Goal: Obtain resource: Download file/media

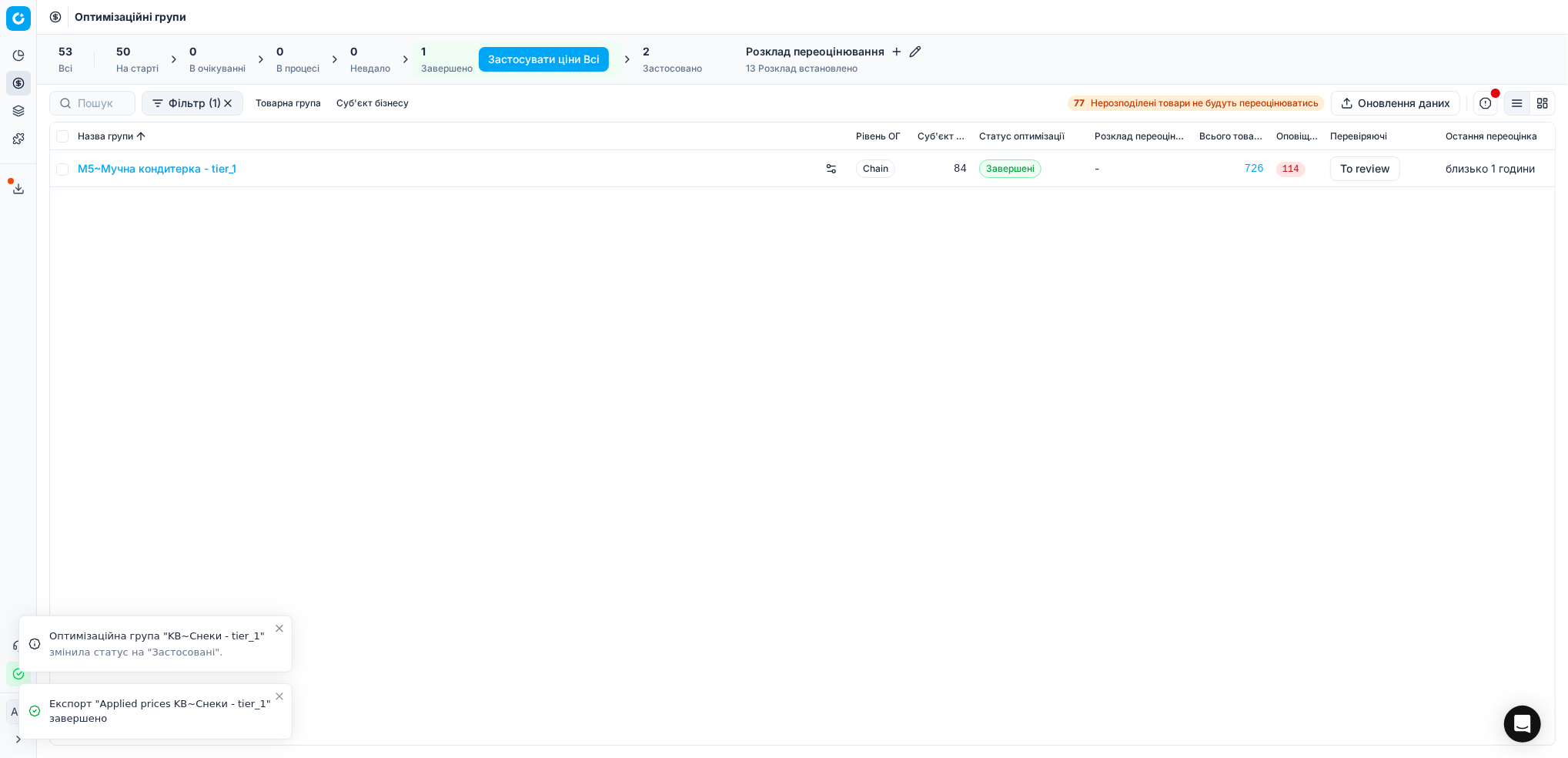
click at [280, 698] on icon "Close toast" at bounding box center [280, 696] width 6 height 6
click at [279, 698] on icon "Close toast" at bounding box center [280, 695] width 12 height 12
click at [136, 170] on link "M5~Мучна кондитерка - tier_1" at bounding box center [156, 169] width 159 height 16
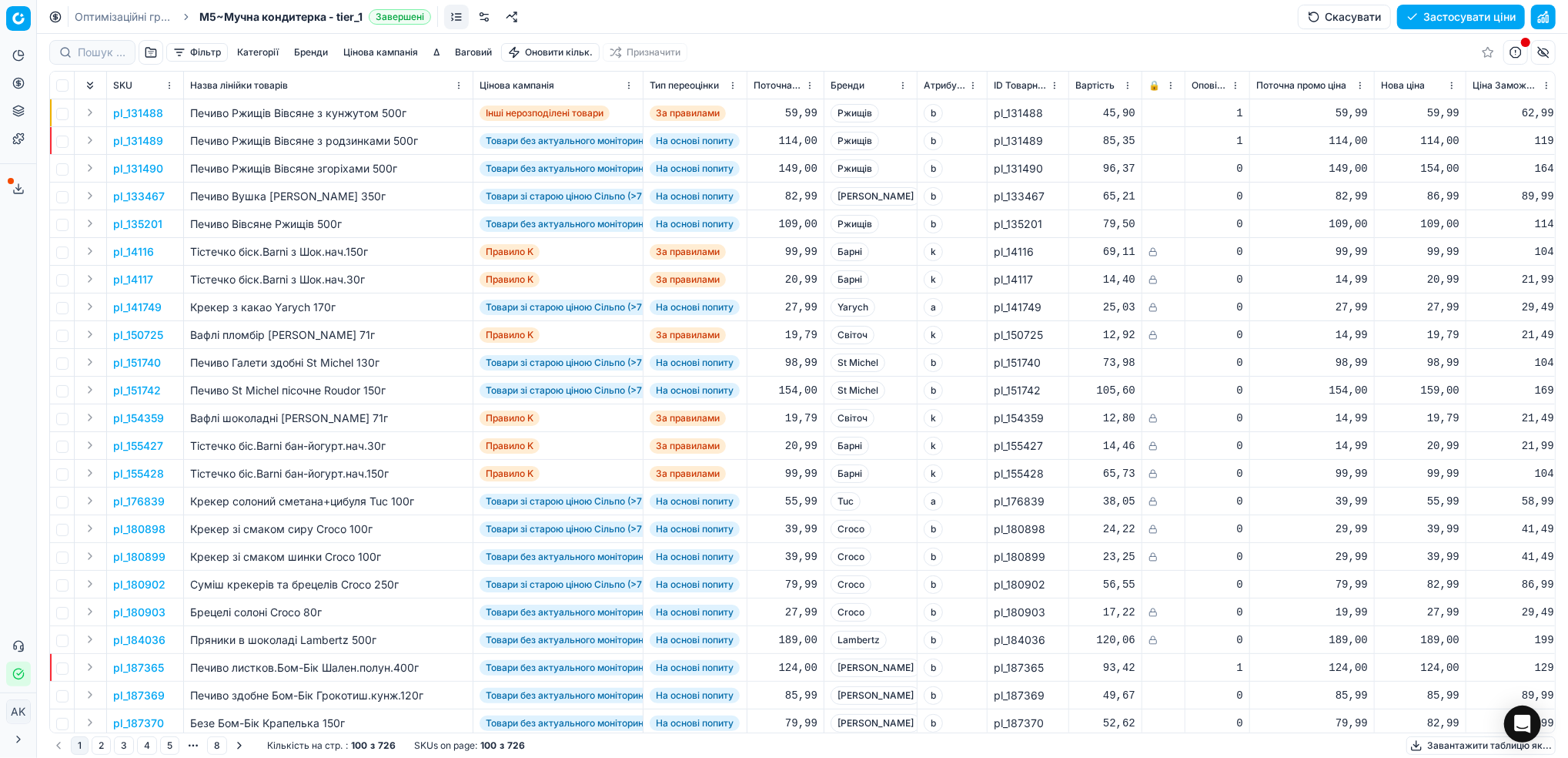
click at [372, 53] on button "Цінова кампанія" at bounding box center [380, 53] width 87 height 19
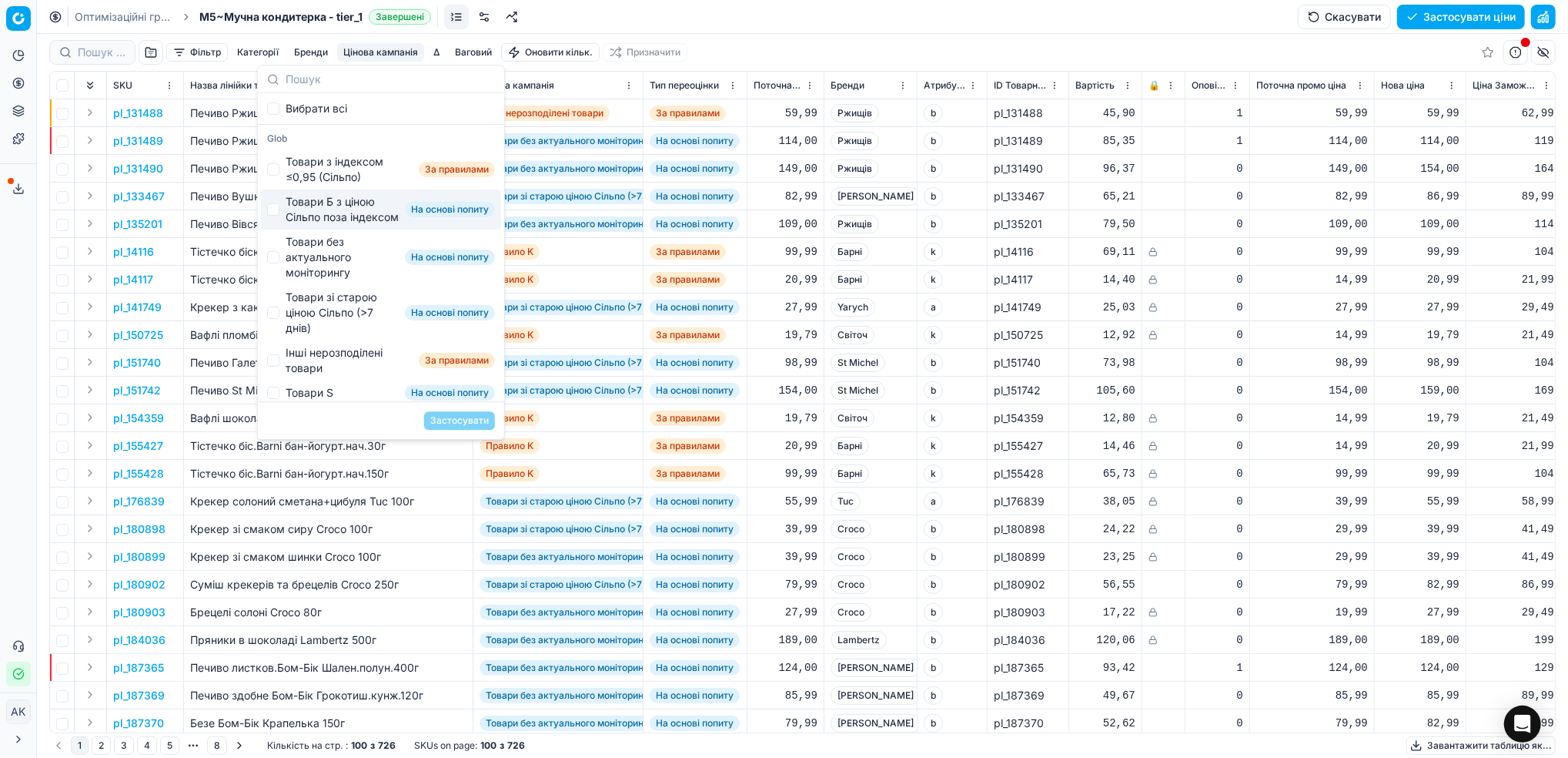
click at [282, 218] on div "Товари Б з ціною Сільпо поза індексом На основі попиту" at bounding box center [381, 209] width 240 height 40
checkbox input "true"
click at [460, 416] on button "Застосувати" at bounding box center [459, 420] width 70 height 19
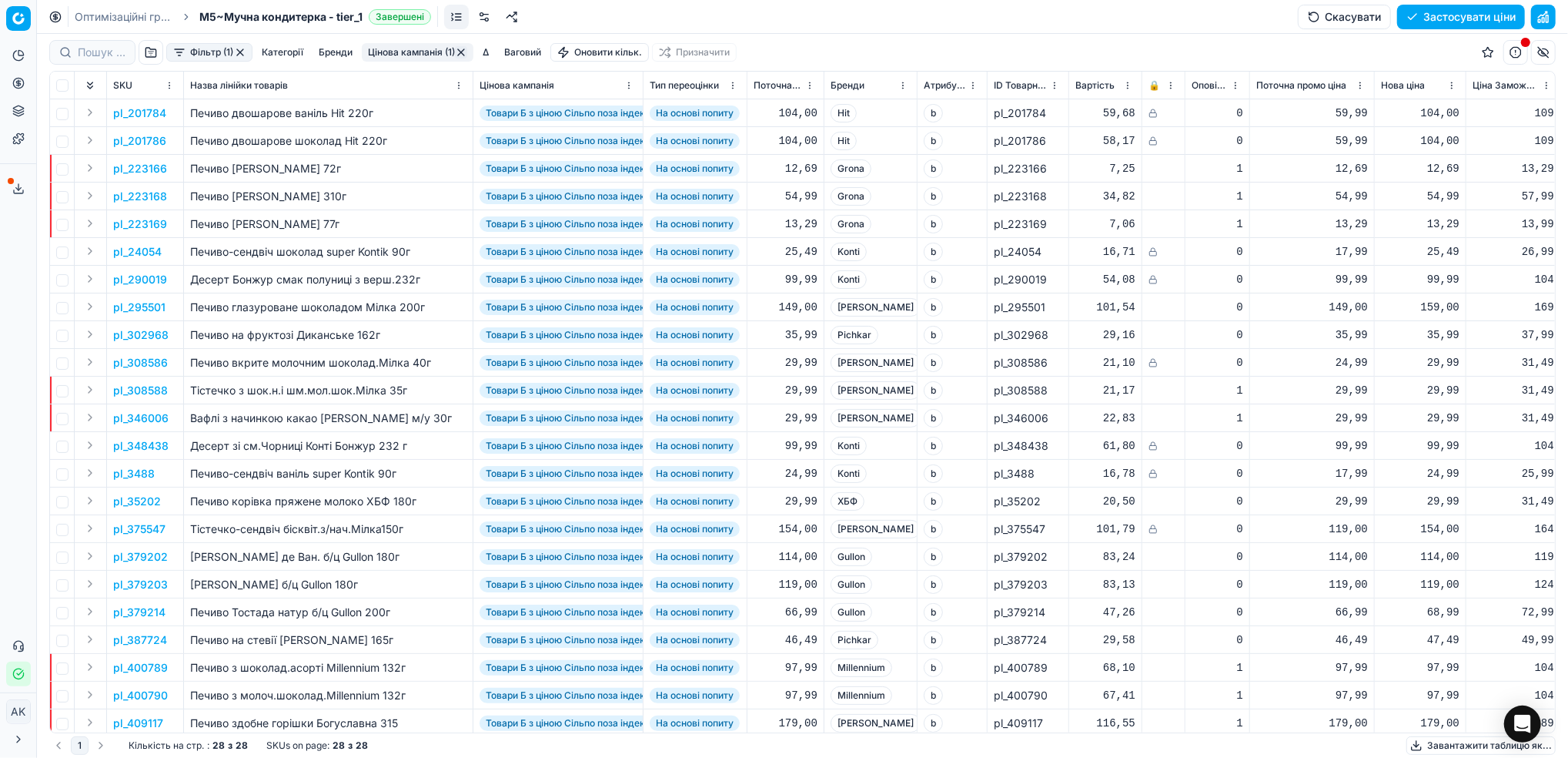
click at [201, 49] on button "Фільтр (1)" at bounding box center [209, 53] width 86 height 19
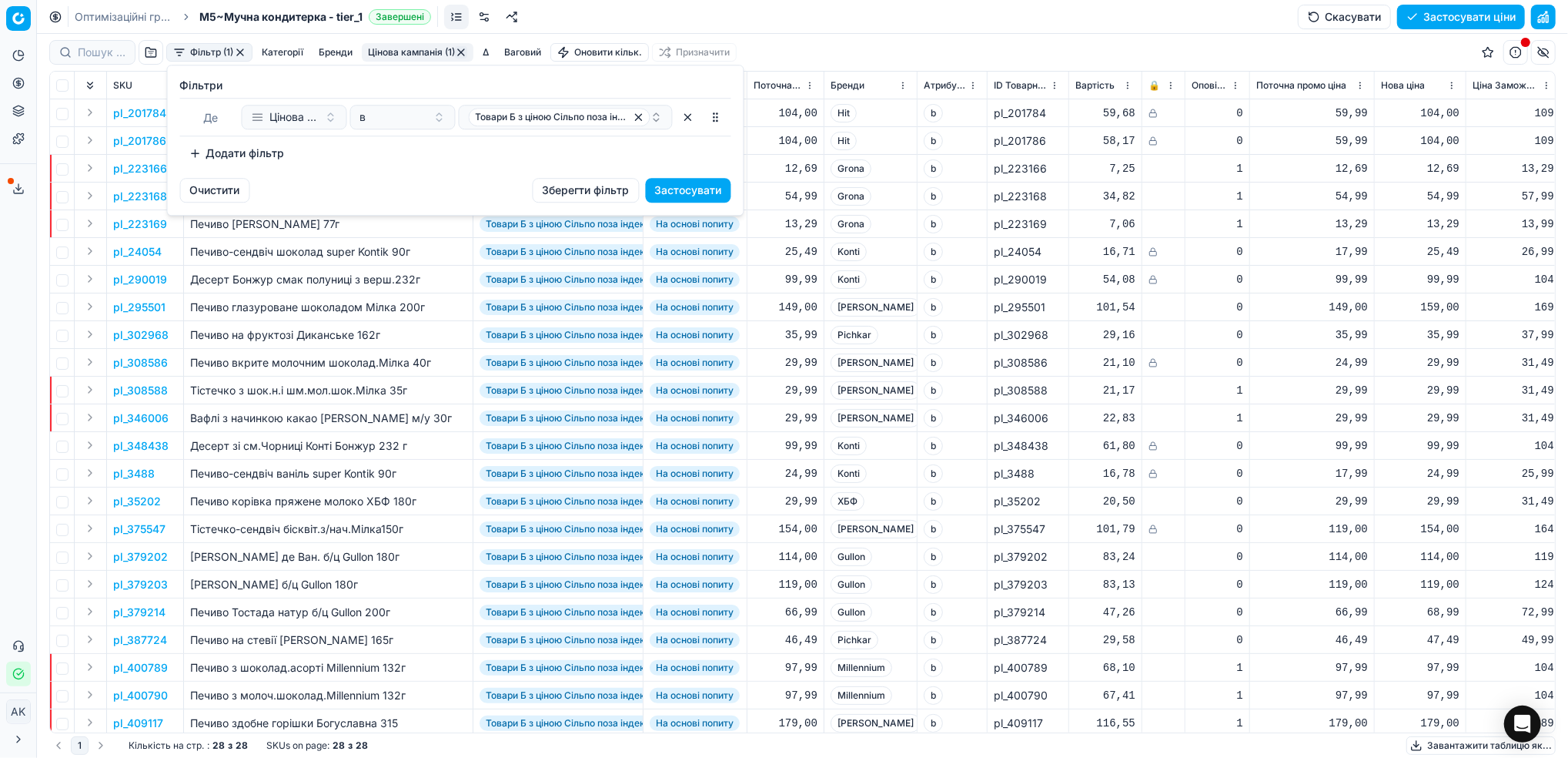
click at [215, 157] on button "Додати фільтр" at bounding box center [236, 153] width 114 height 25
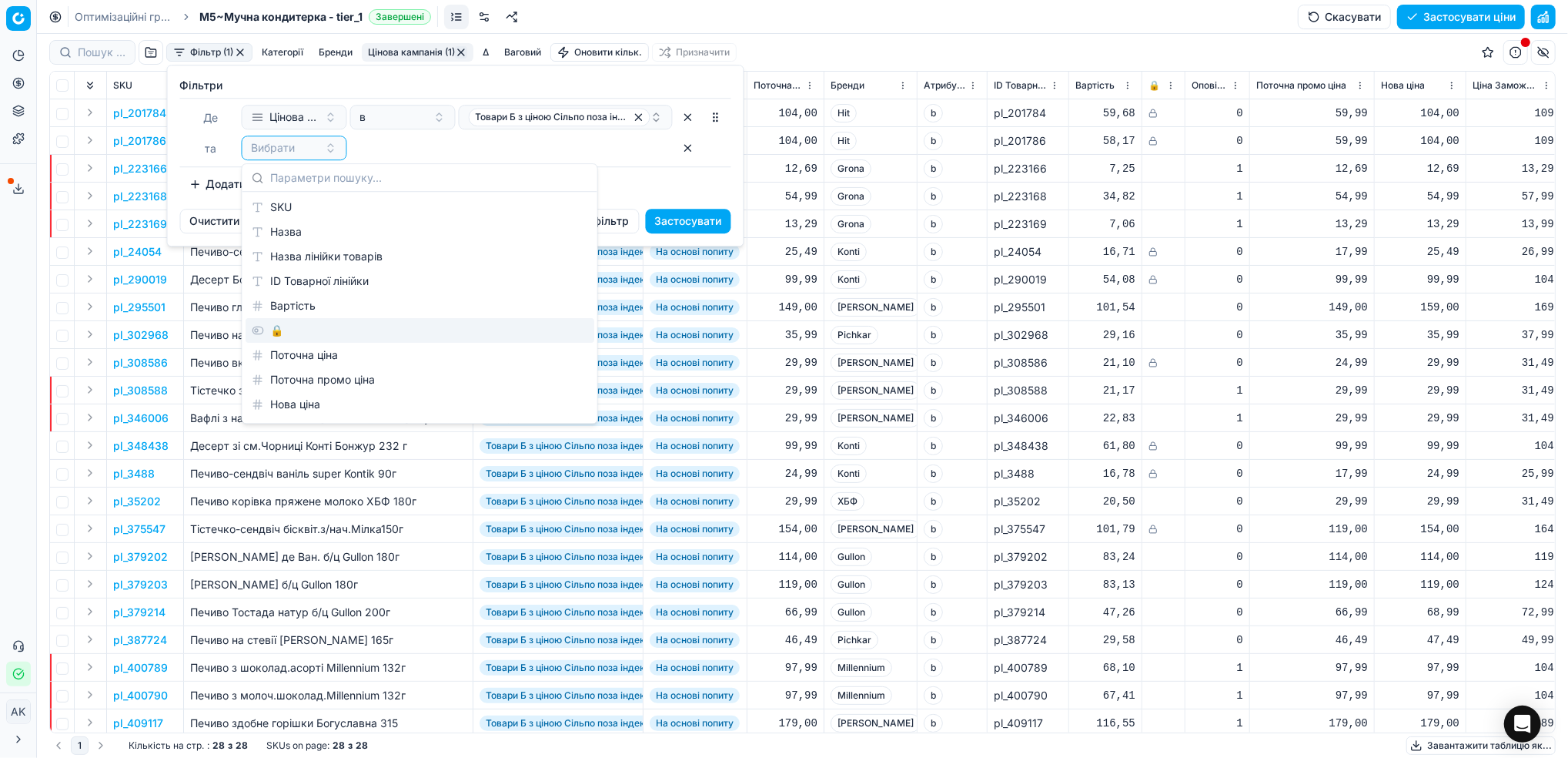
click at [267, 333] on div "🔒" at bounding box center [420, 330] width 349 height 25
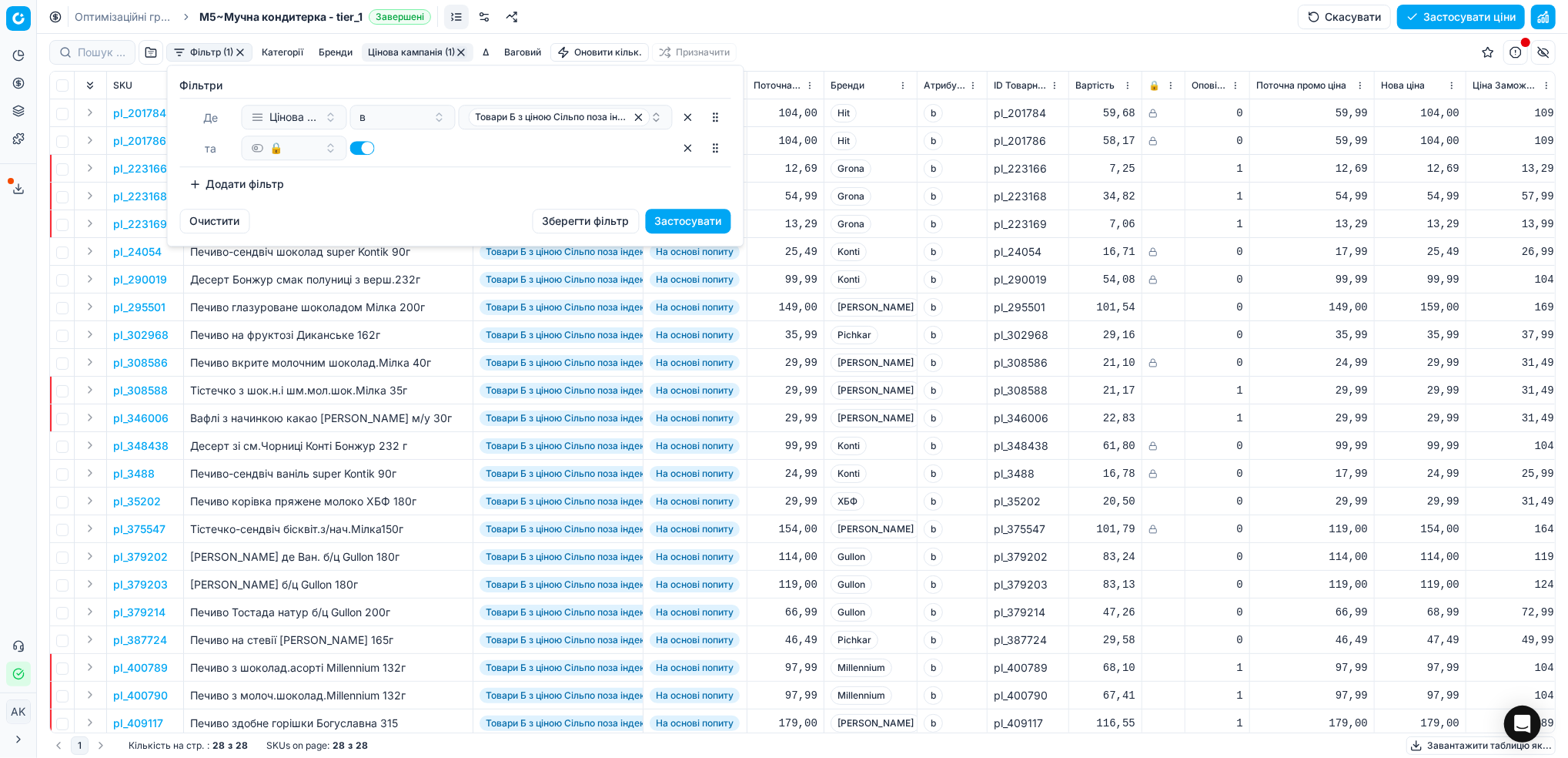
click at [360, 147] on button "button" at bounding box center [363, 148] width 25 height 14
checkbox input "false"
click at [703, 226] on button "Застосувати" at bounding box center [688, 221] width 85 height 25
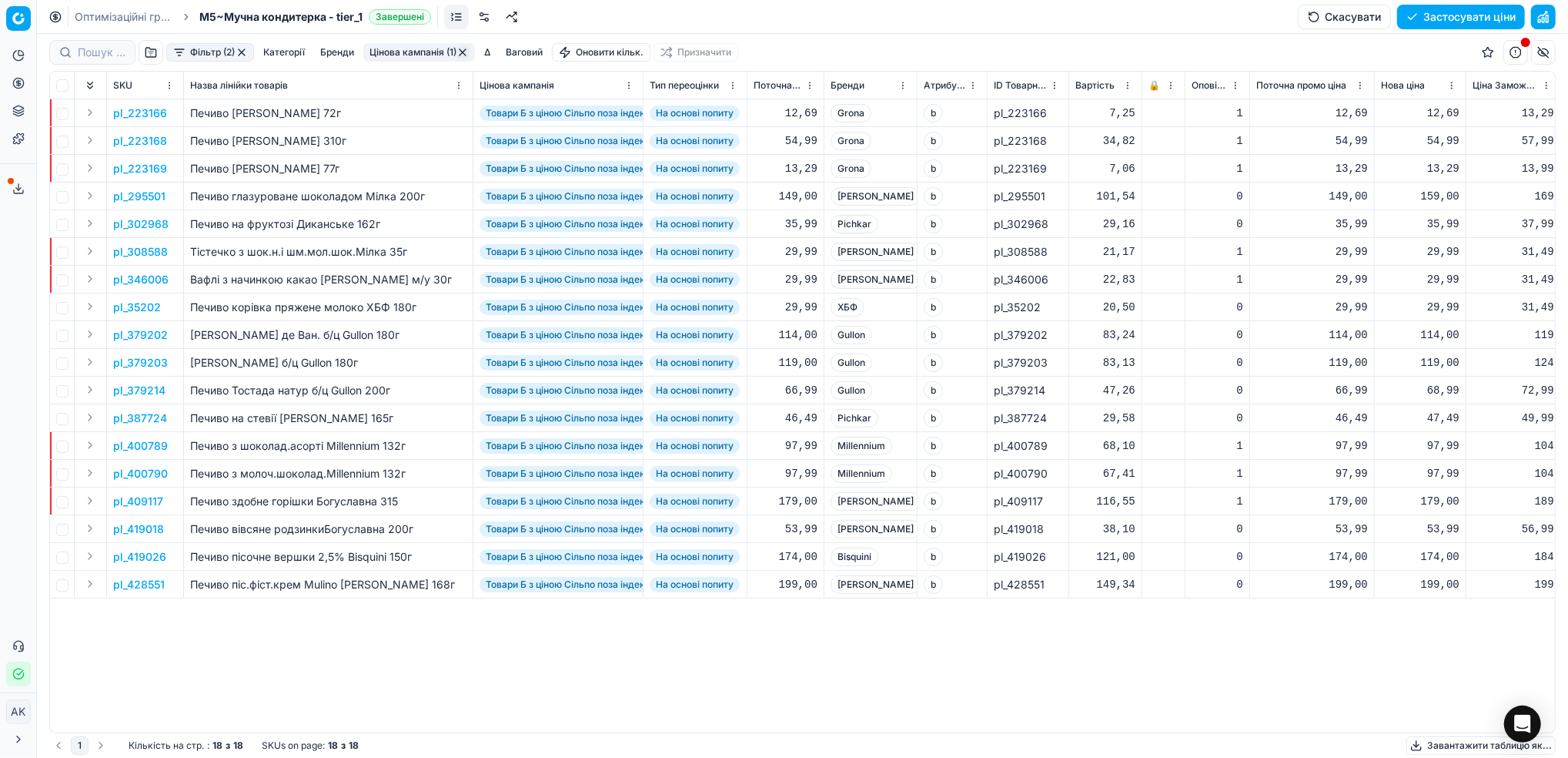
click at [141, 250] on p "pl_308588" at bounding box center [140, 252] width 55 height 16
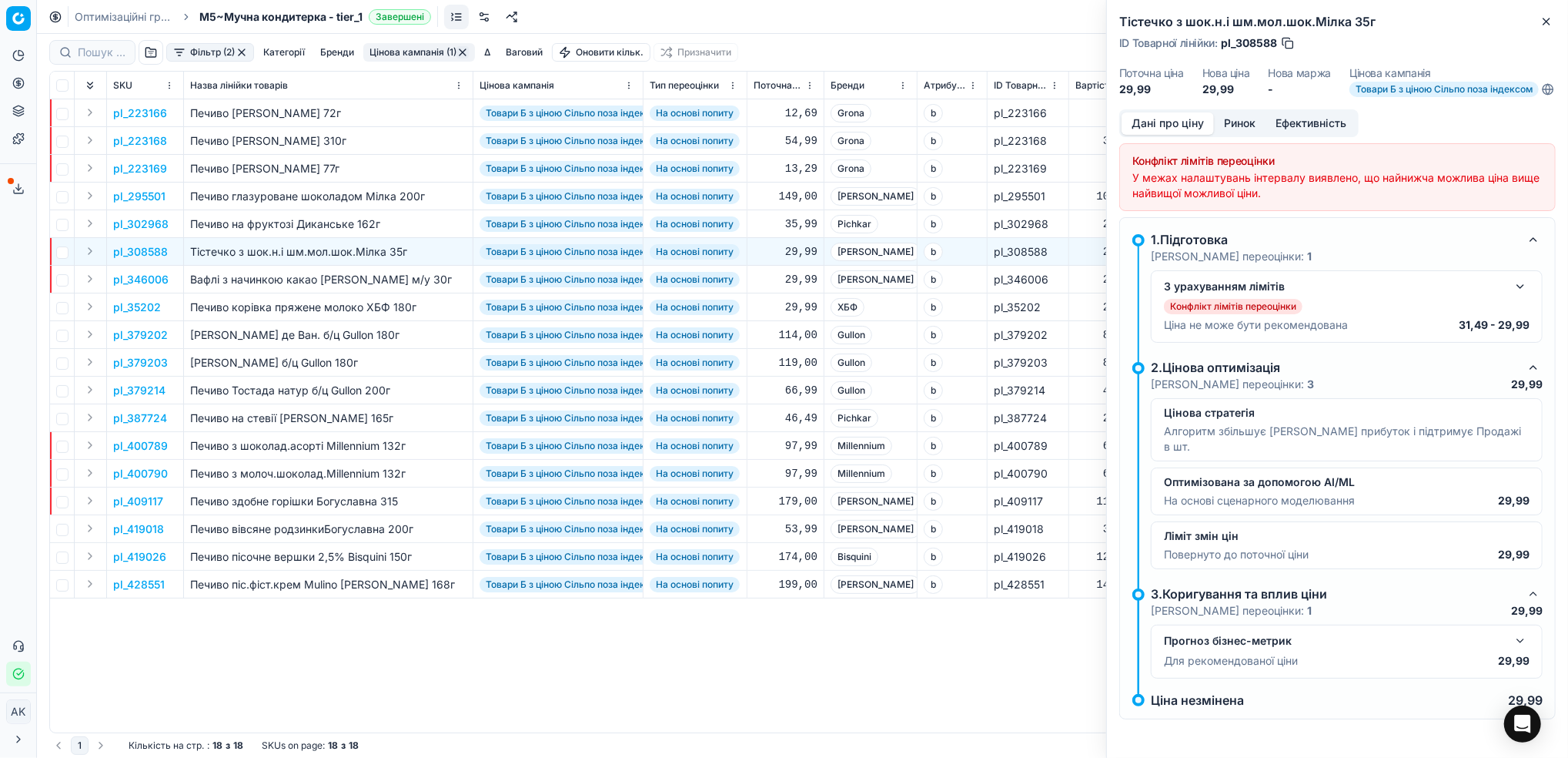
click at [1241, 137] on div "Дані про ціну Ринок Ефективність" at bounding box center [1238, 123] width 239 height 28
click at [1233, 135] on button "Ринок" at bounding box center [1240, 123] width 52 height 22
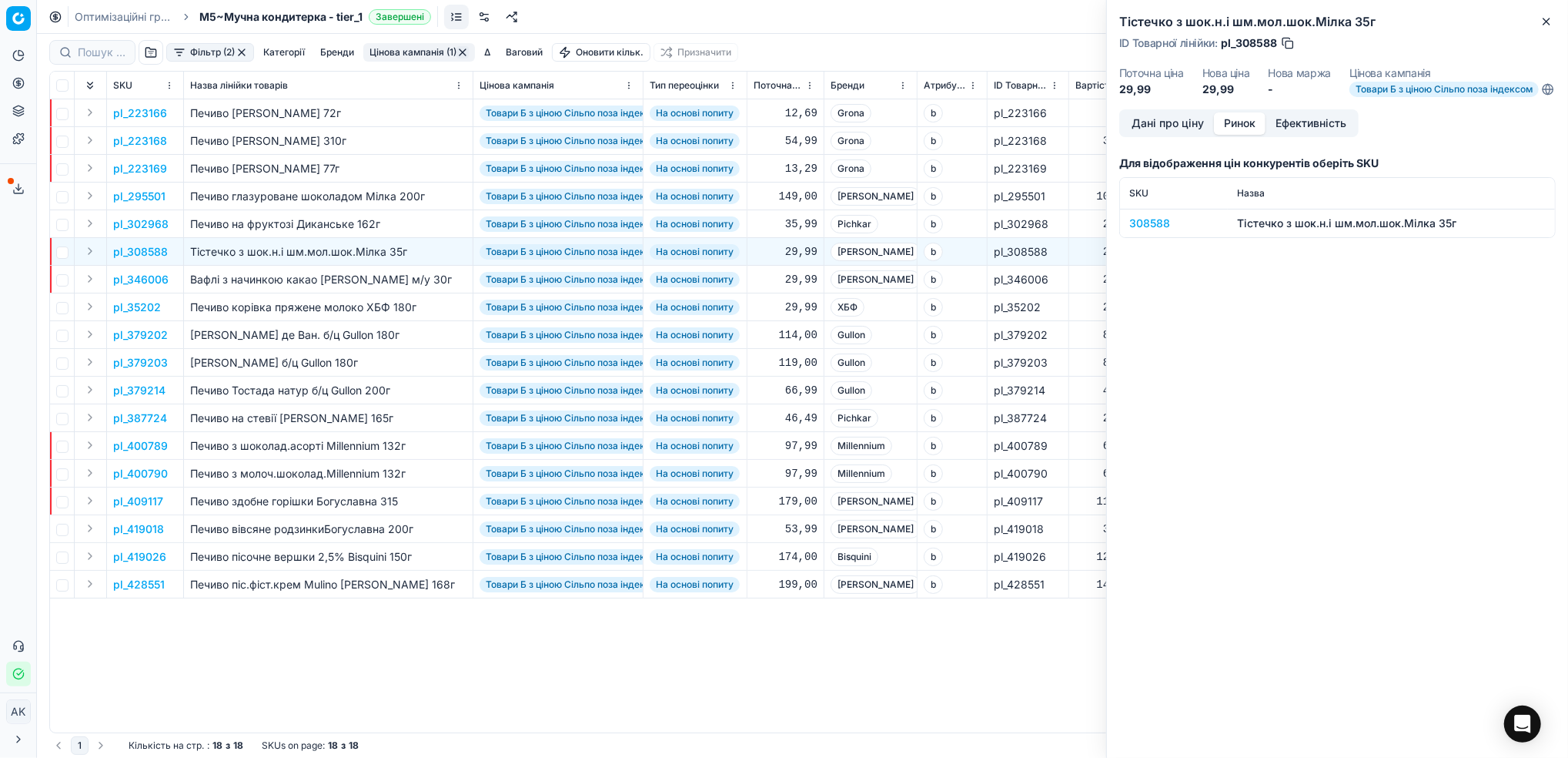
click at [1325, 134] on button "Ефективність" at bounding box center [1310, 123] width 91 height 22
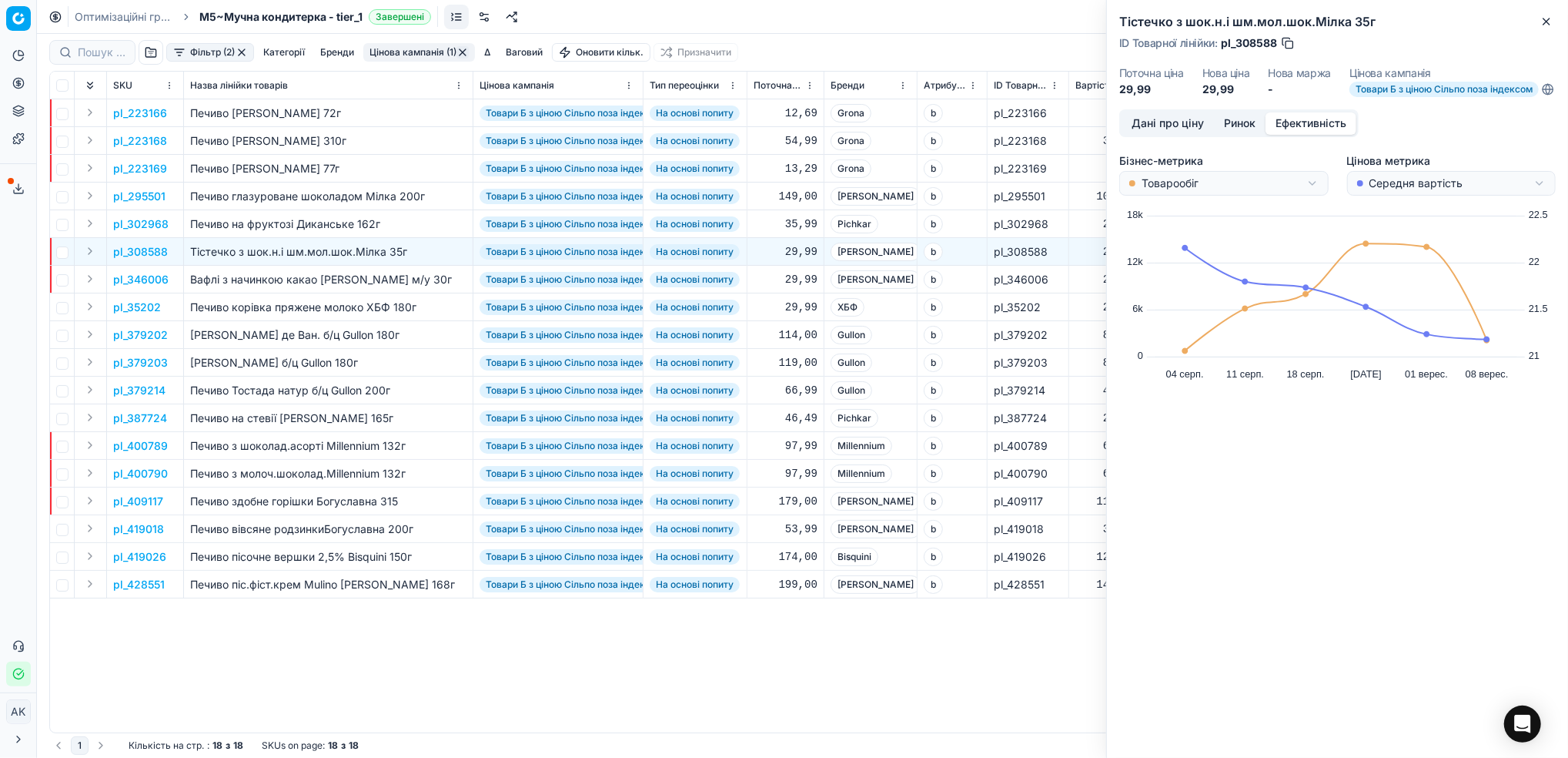
click at [1315, 197] on html "Pricing platform Аналітика Цінова оптимізація Асортимент продукції Шаблони Серв…" at bounding box center [784, 379] width 1568 height 758
click at [1536, 197] on html "Pricing platform Аналітика Цінова оптимізація Асортимент продукції Шаблони Серв…" at bounding box center [784, 379] width 1568 height 758
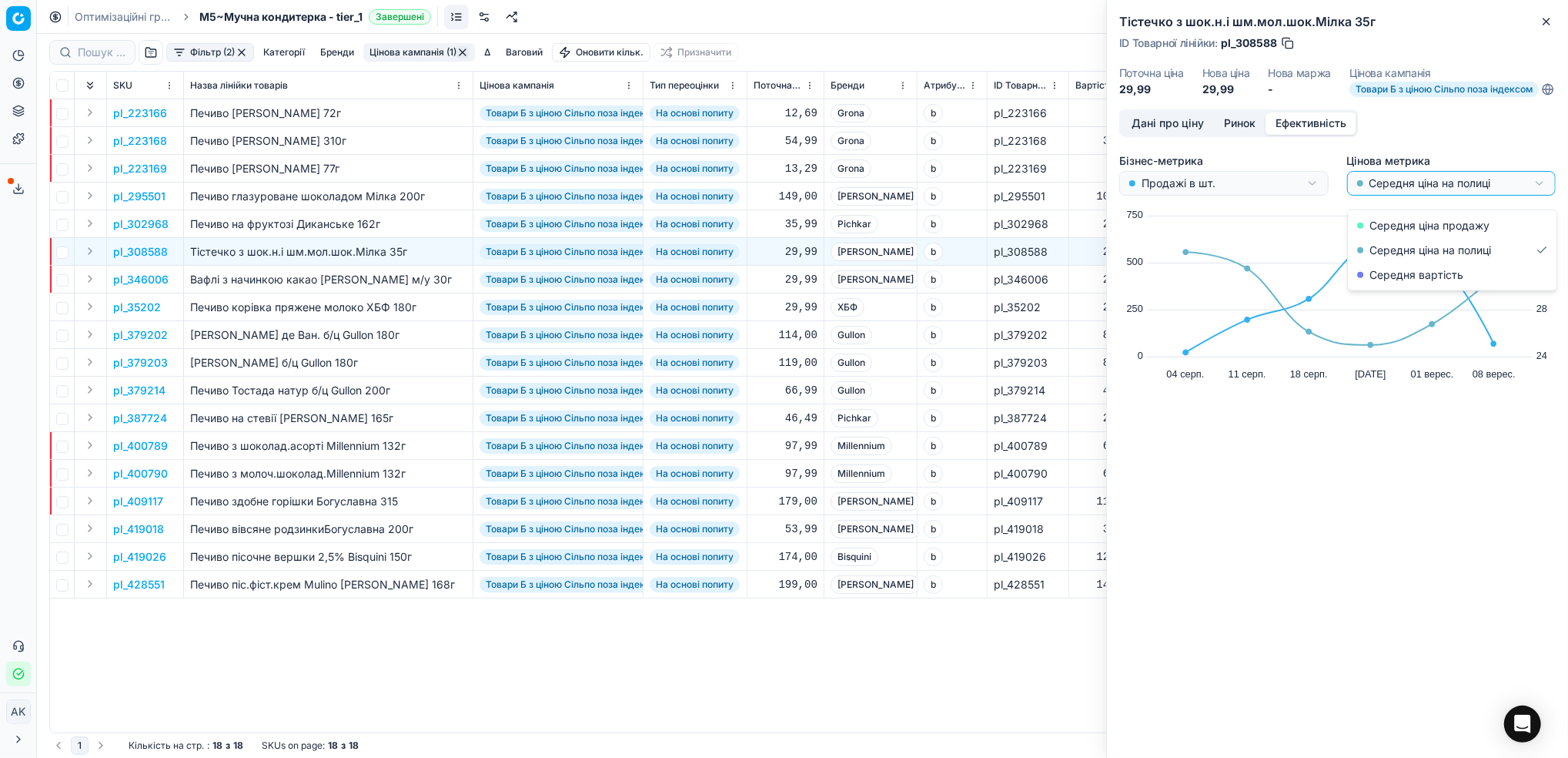
click at [1542, 194] on html "Pricing platform Аналітика Цінова оптимізація Асортимент продукції Шаблони Серв…" at bounding box center [784, 379] width 1568 height 758
click at [1531, 197] on html "Pricing platform Аналітика Цінова оптимізація Асортимент продукції Шаблони Серв…" at bounding box center [784, 379] width 1568 height 758
click at [1549, 16] on icon "button" at bounding box center [1546, 22] width 12 height 12
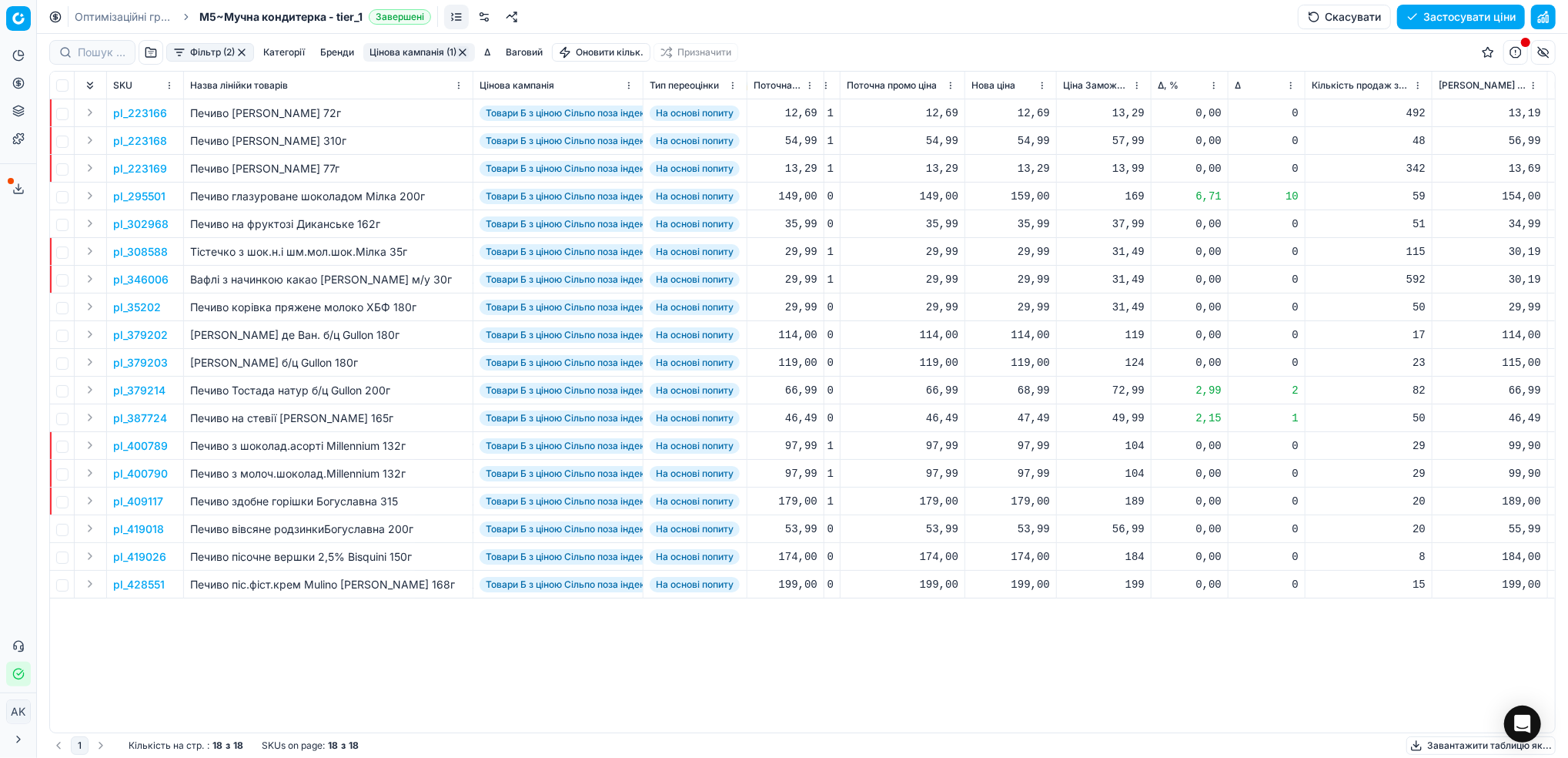
scroll to position [0, 653]
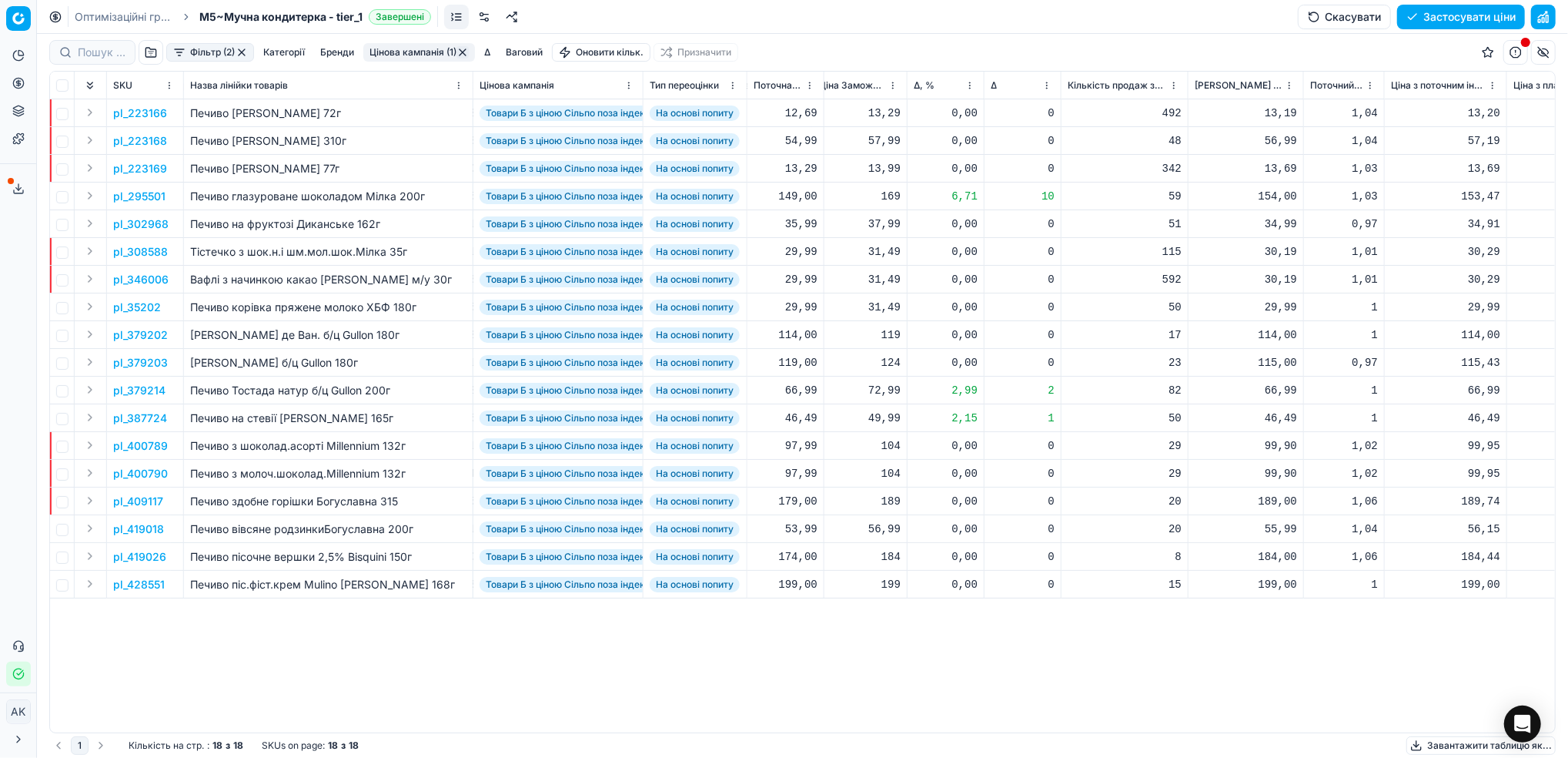
click at [973, 82] on html "Pricing platform Аналітика Цінова оптимізація Асортимент продукції Шаблони Серв…" at bounding box center [784, 379] width 1568 height 758
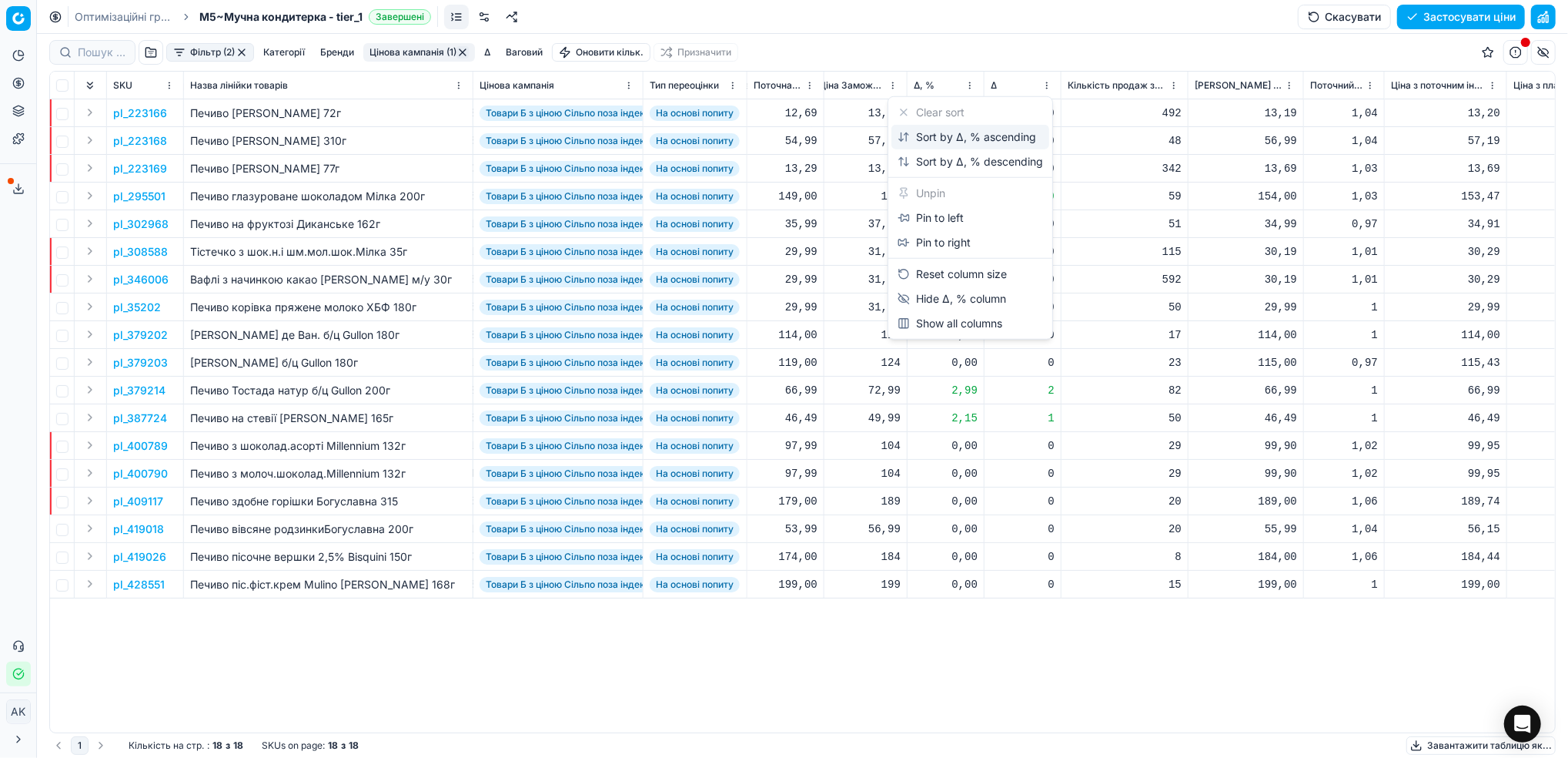
click at [952, 144] on div "Sort by Δ, % ascending" at bounding box center [966, 137] width 139 height 16
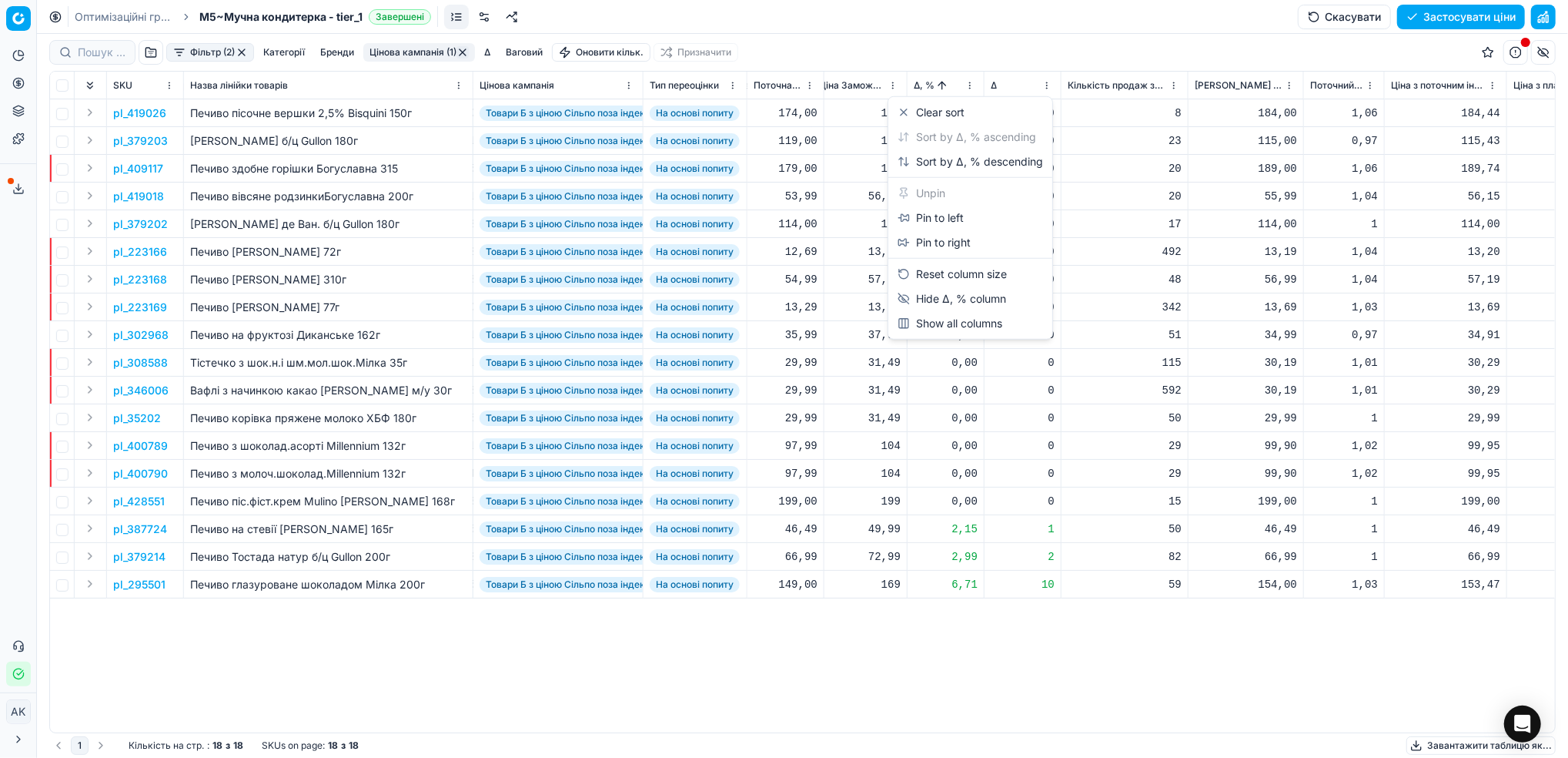
click at [975, 87] on html "Pricing platform Аналітика Цінова оптимізація Асортимент продукції Шаблони Серв…" at bounding box center [784, 379] width 1568 height 758
click at [949, 160] on div "Sort by Δ, % descending" at bounding box center [970, 162] width 146 height 16
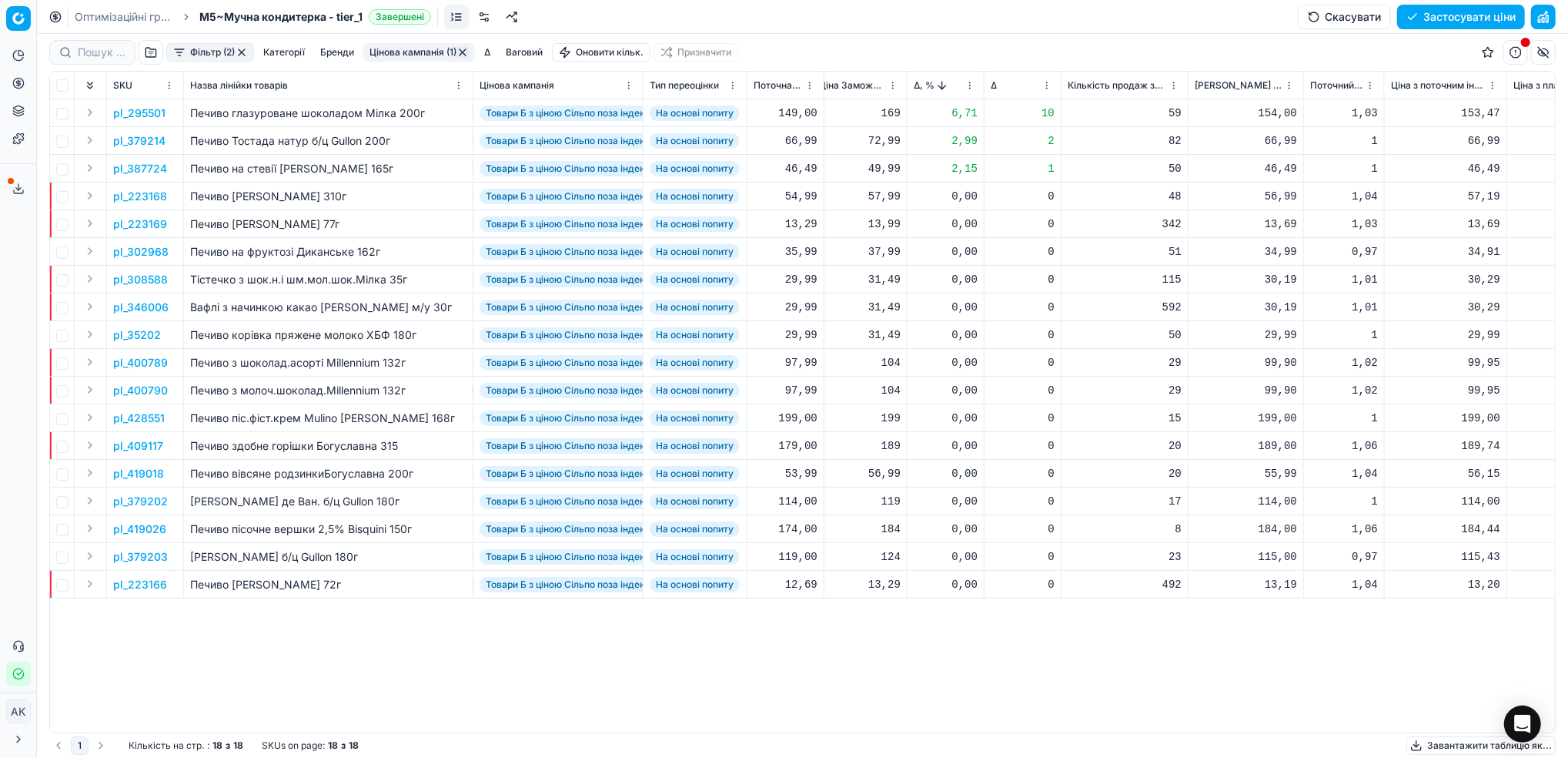
click at [133, 284] on p "pl_308588" at bounding box center [140, 280] width 55 height 16
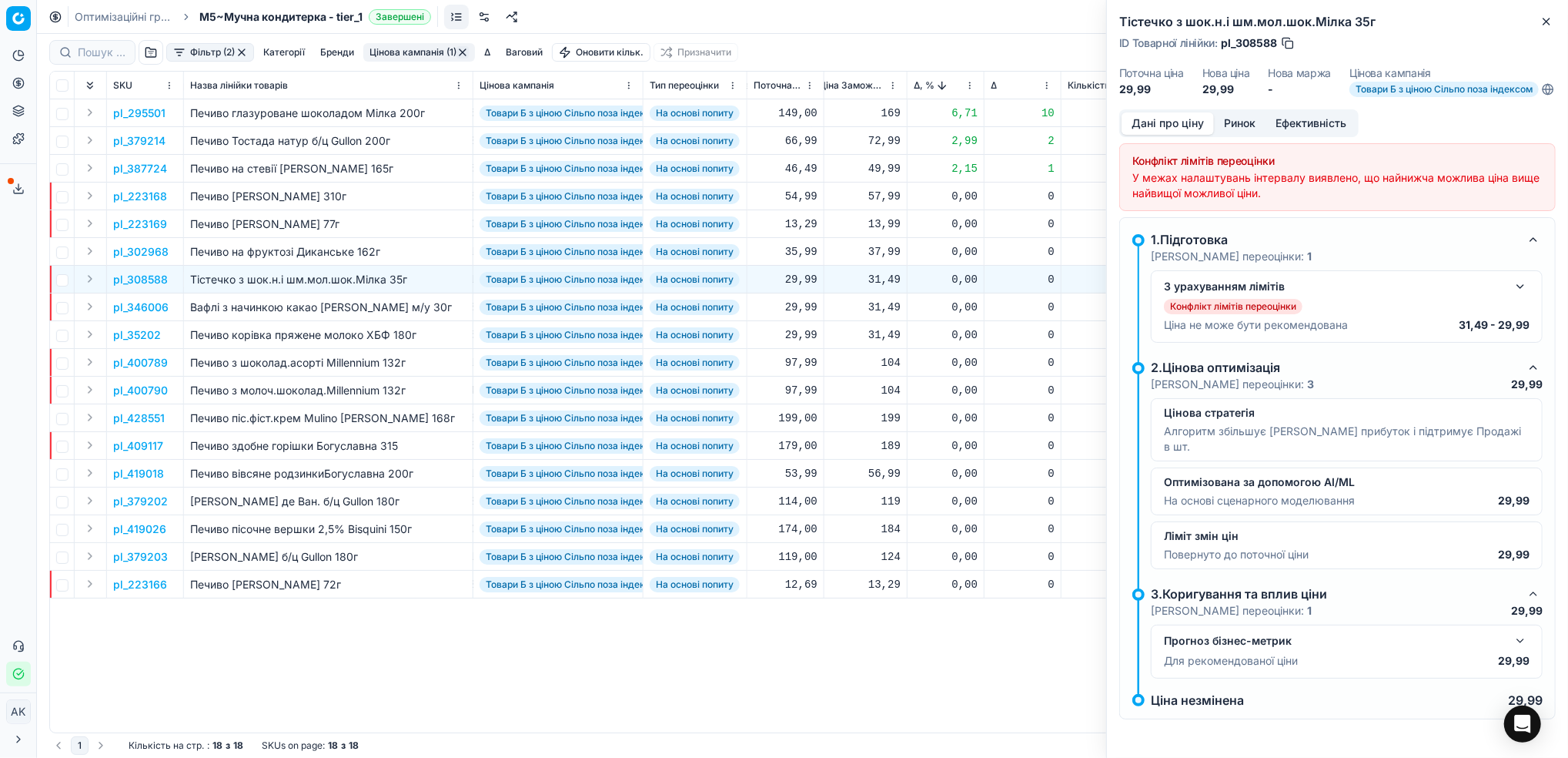
click at [1522, 295] on button "button" at bounding box center [1520, 287] width 19 height 19
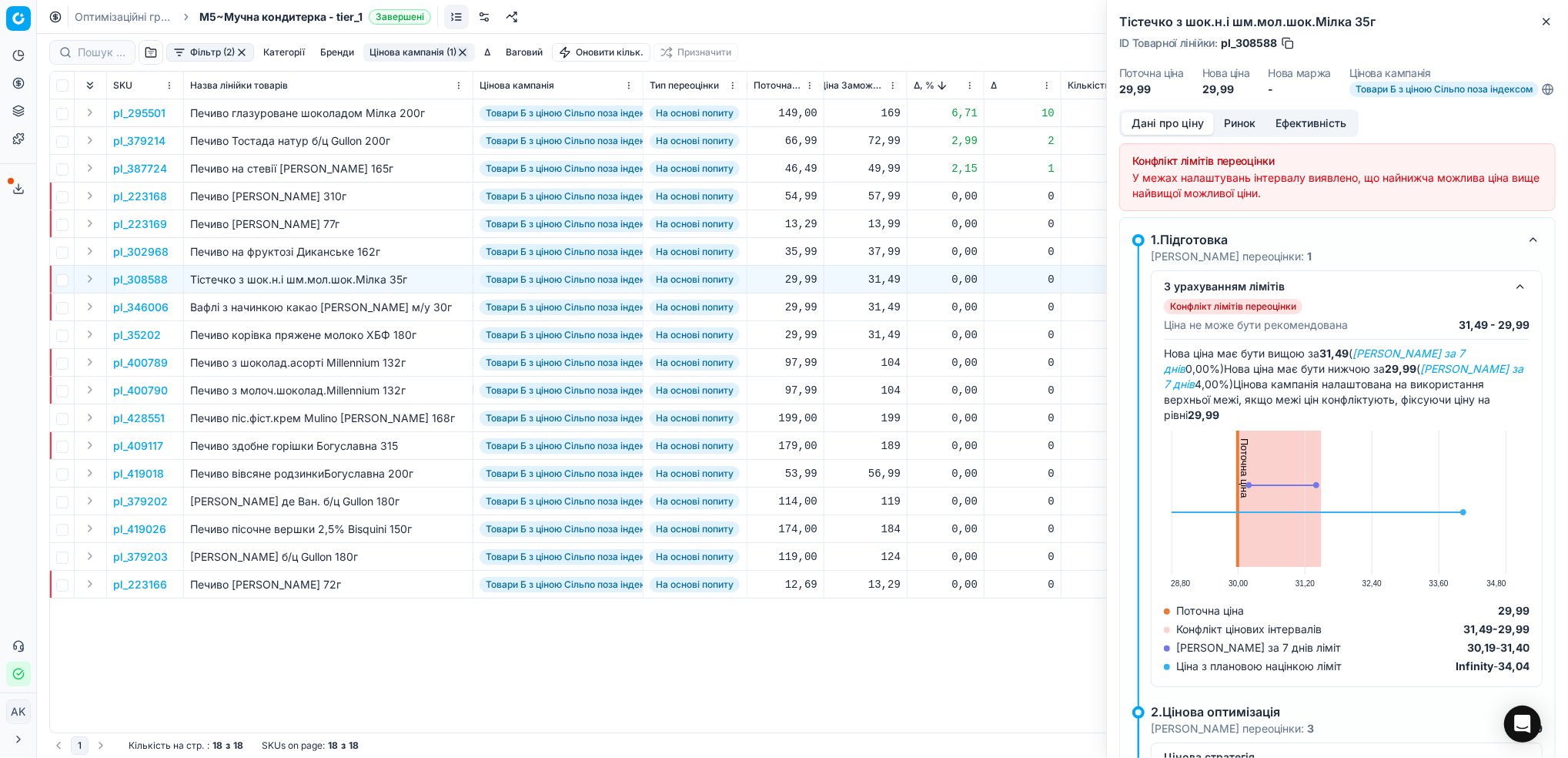
click at [964, 709] on div "SKU Назва лінійки товарів Цінова кампанія Тип переоцінки Поточна ціна Бренди Ат…" at bounding box center [803, 401] width 1504 height 660
click at [1542, 20] on icon "button" at bounding box center [1546, 22] width 12 height 12
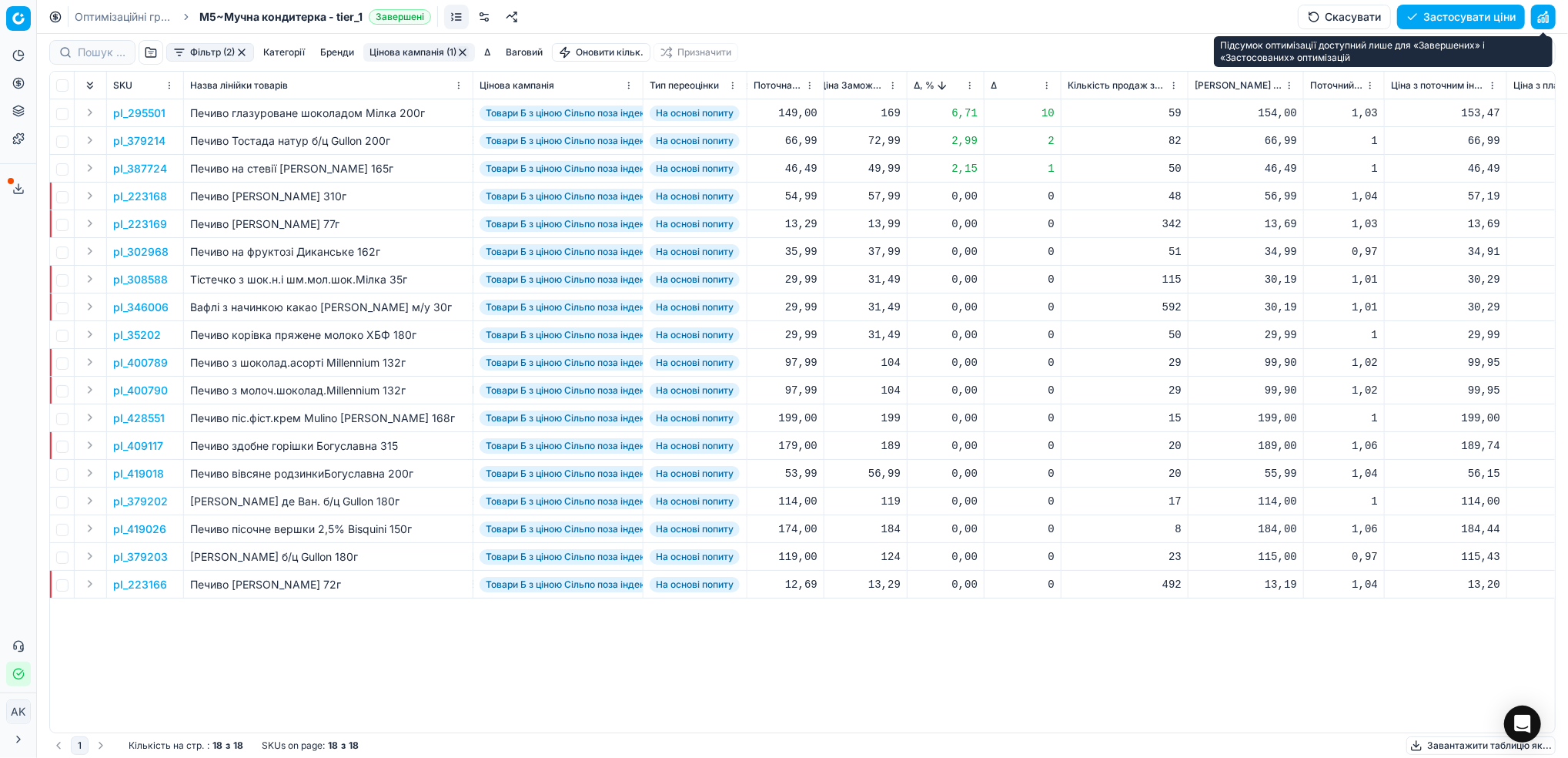
click at [1544, 16] on button "button" at bounding box center [1543, 17] width 25 height 25
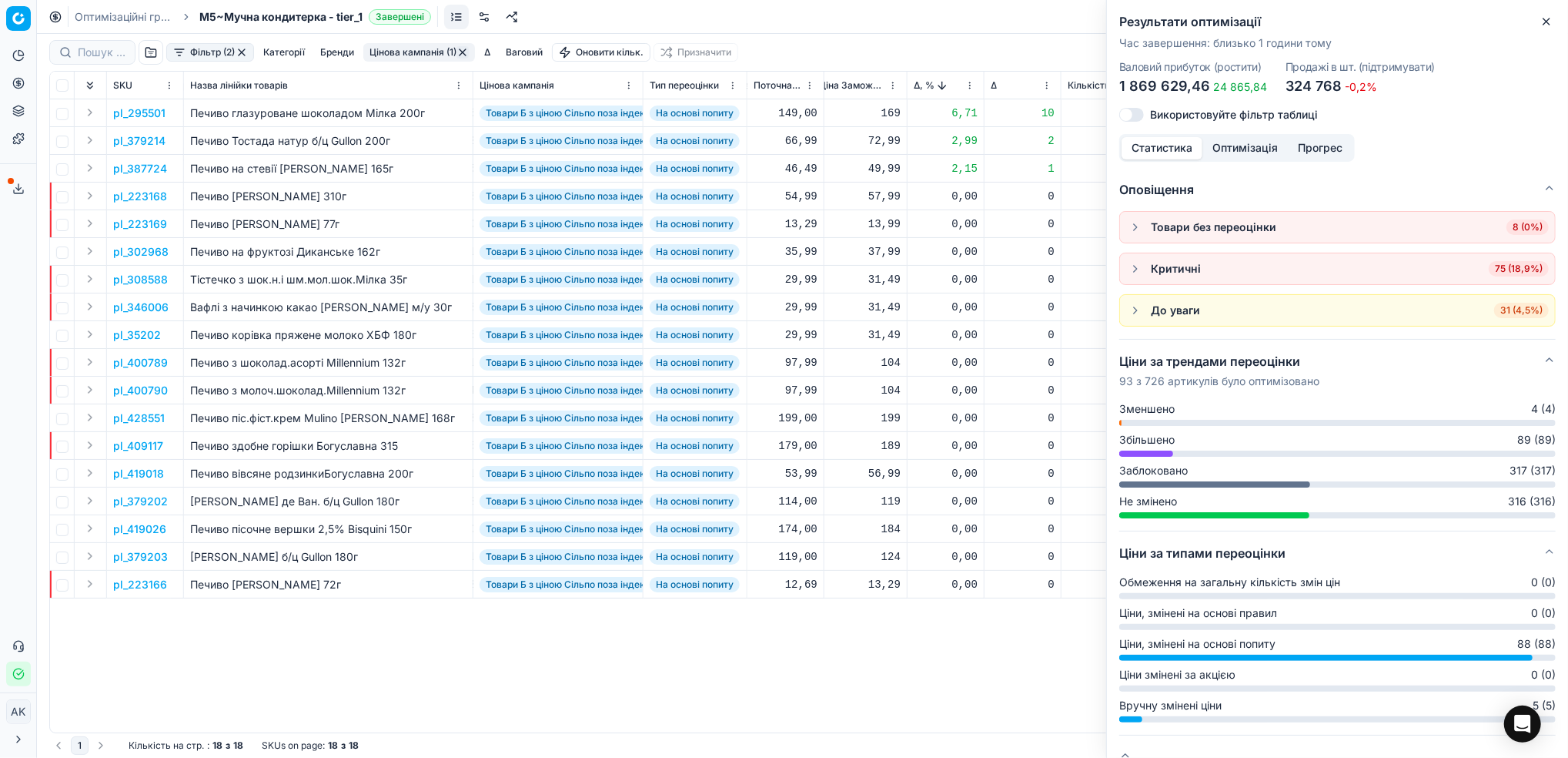
click at [1242, 146] on button "Оптимізація" at bounding box center [1245, 148] width 85 height 22
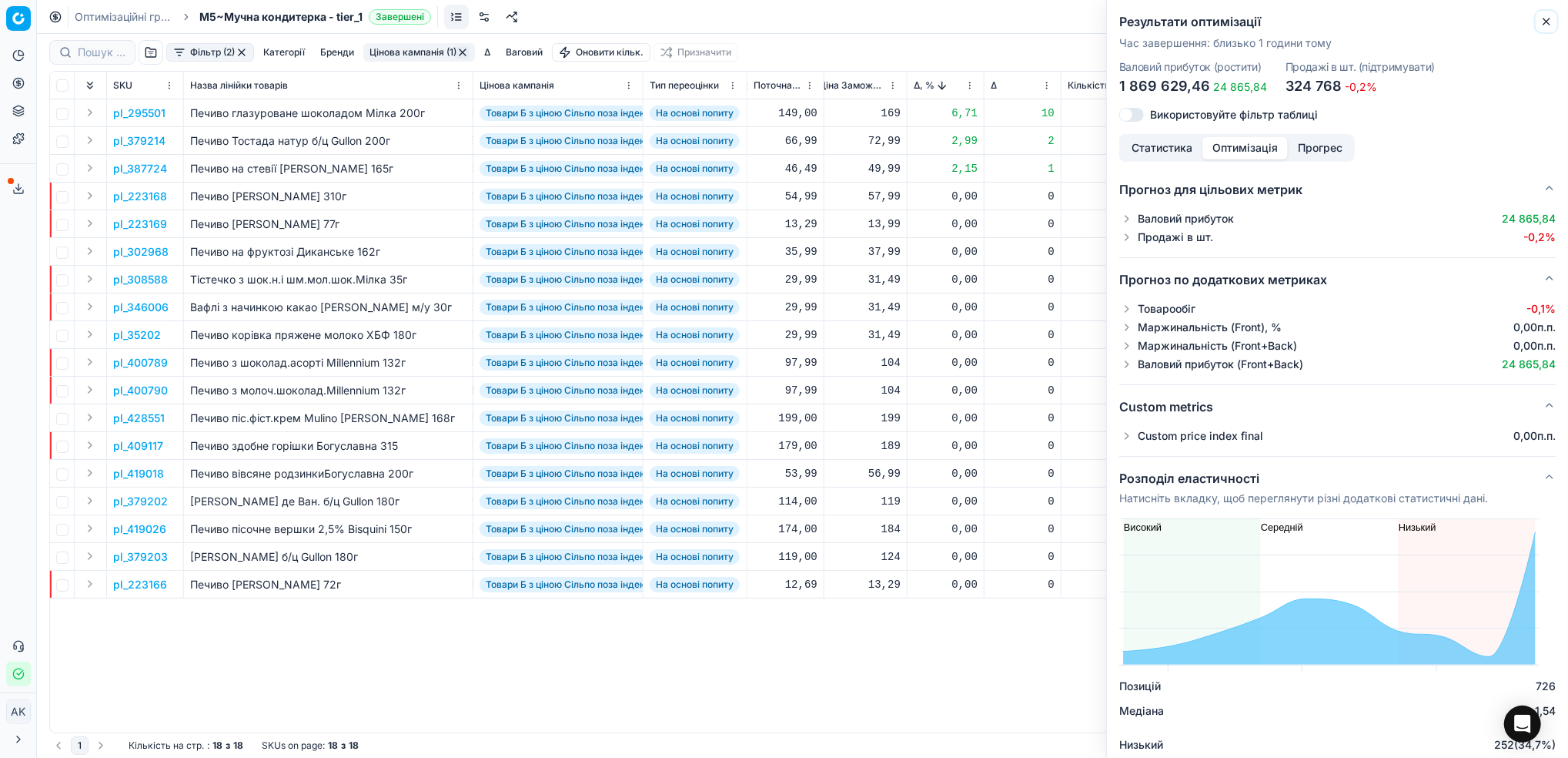
click at [1549, 21] on icon "button" at bounding box center [1546, 22] width 12 height 12
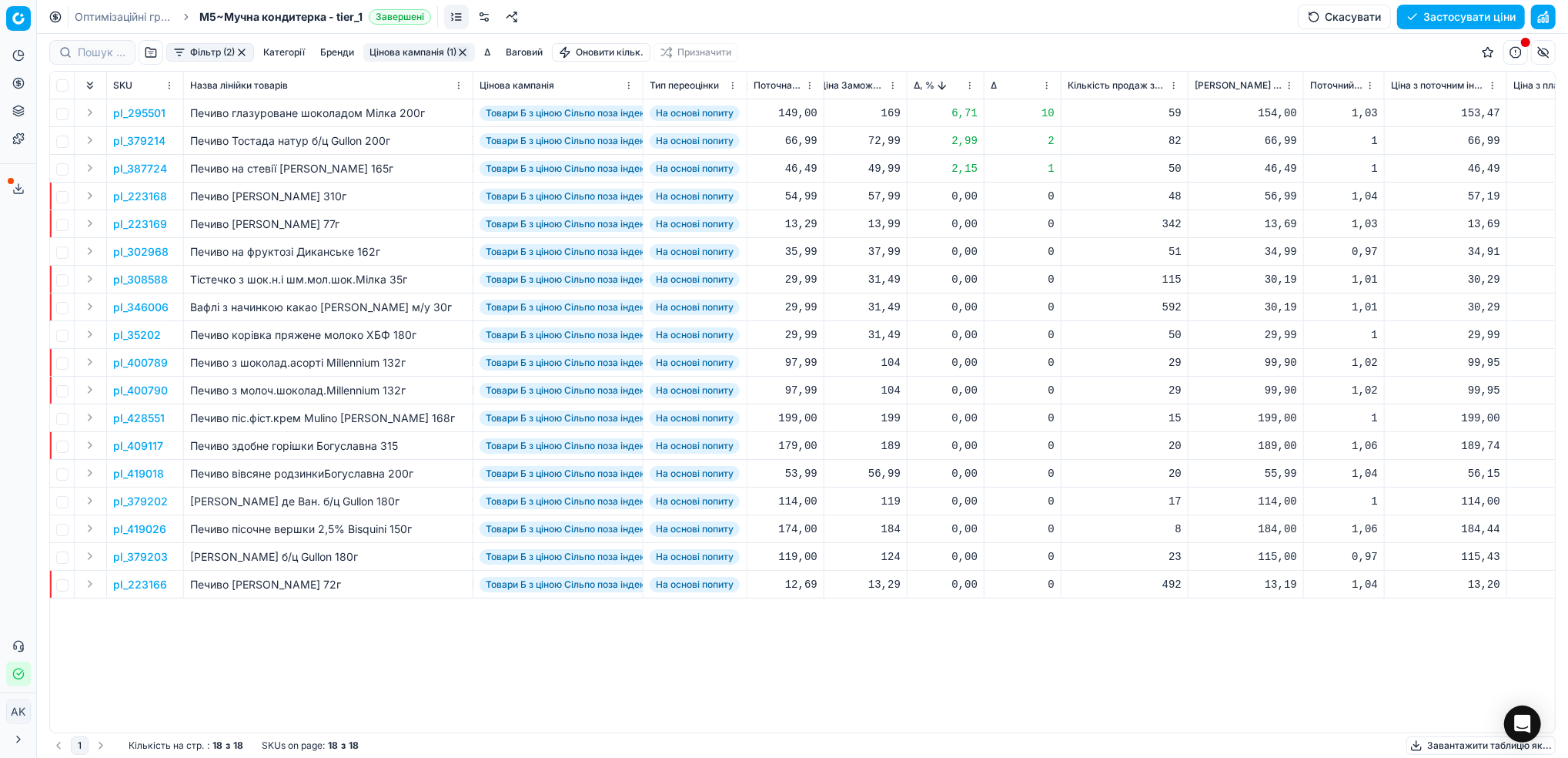
click at [428, 52] on button "Цінова кампанія (1)" at bounding box center [419, 53] width 112 height 19
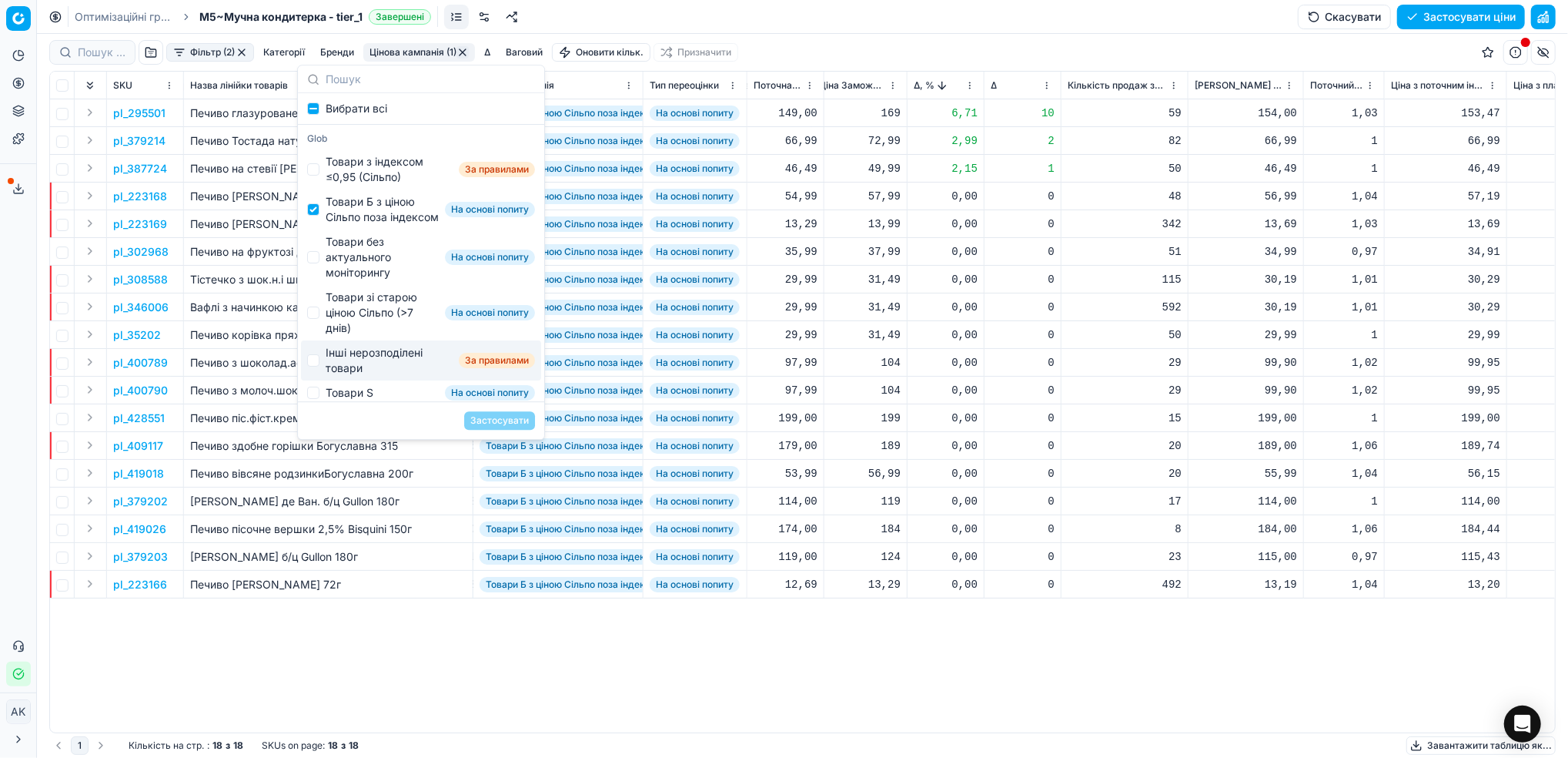
click at [608, 662] on div "pl_295501 Печиво глазуроване шоколадом Мілка 200г Товари Б з ціною Сільпо поза …" at bounding box center [149, 415] width 1504 height 633
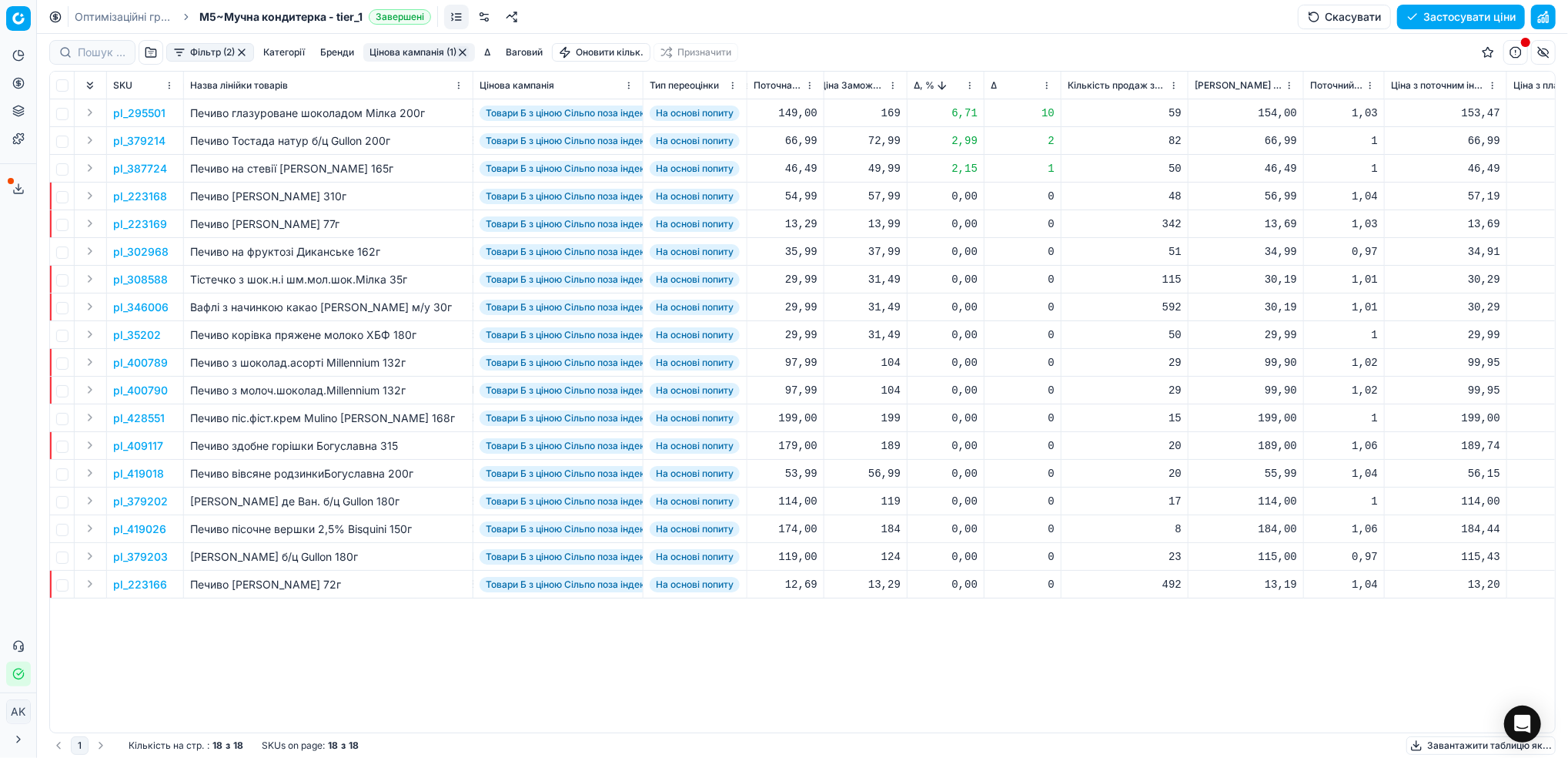
click at [241, 52] on button "button" at bounding box center [242, 53] width 12 height 12
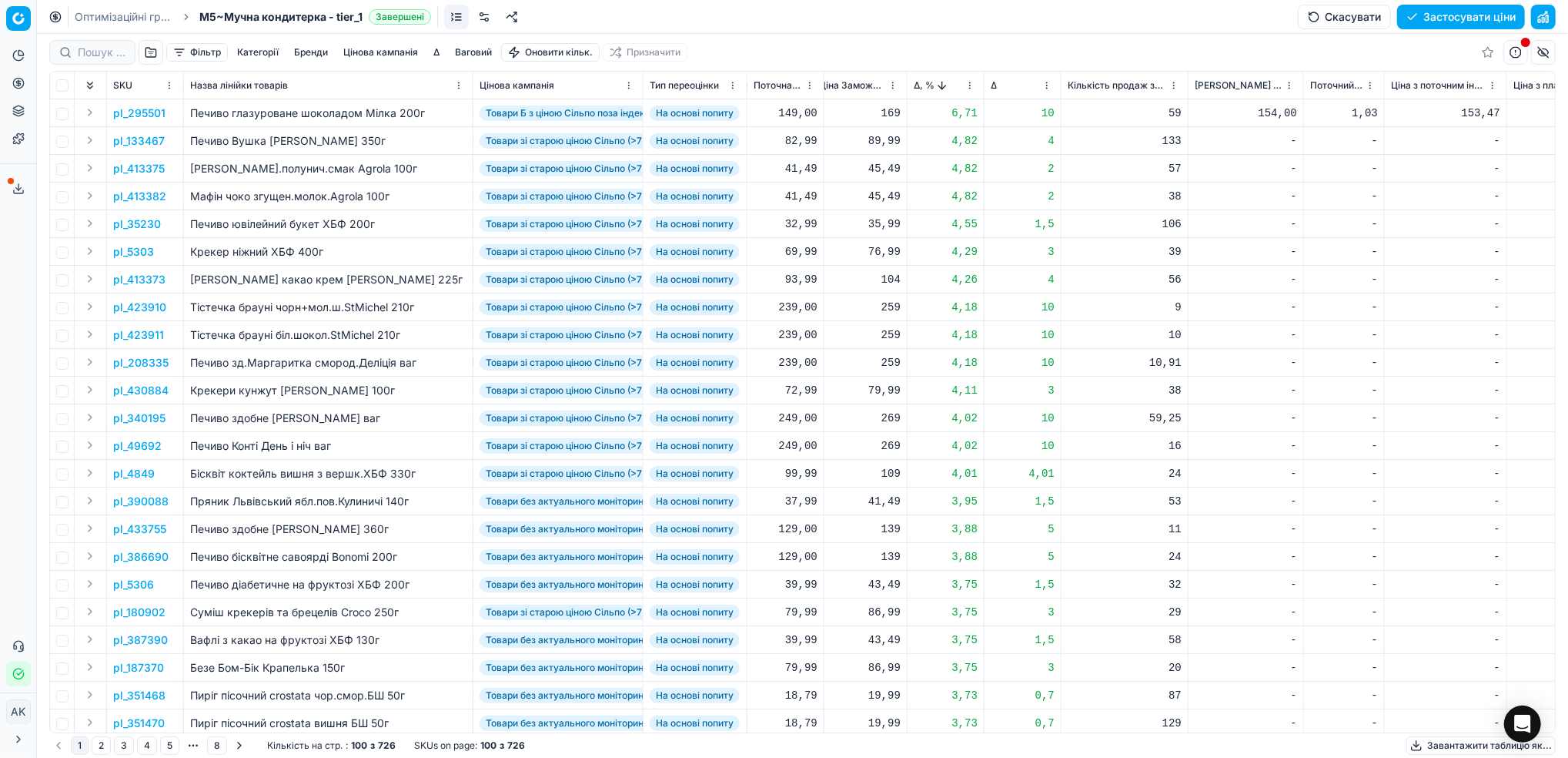
click at [377, 52] on button "Цінова кампанія" at bounding box center [380, 53] width 87 height 19
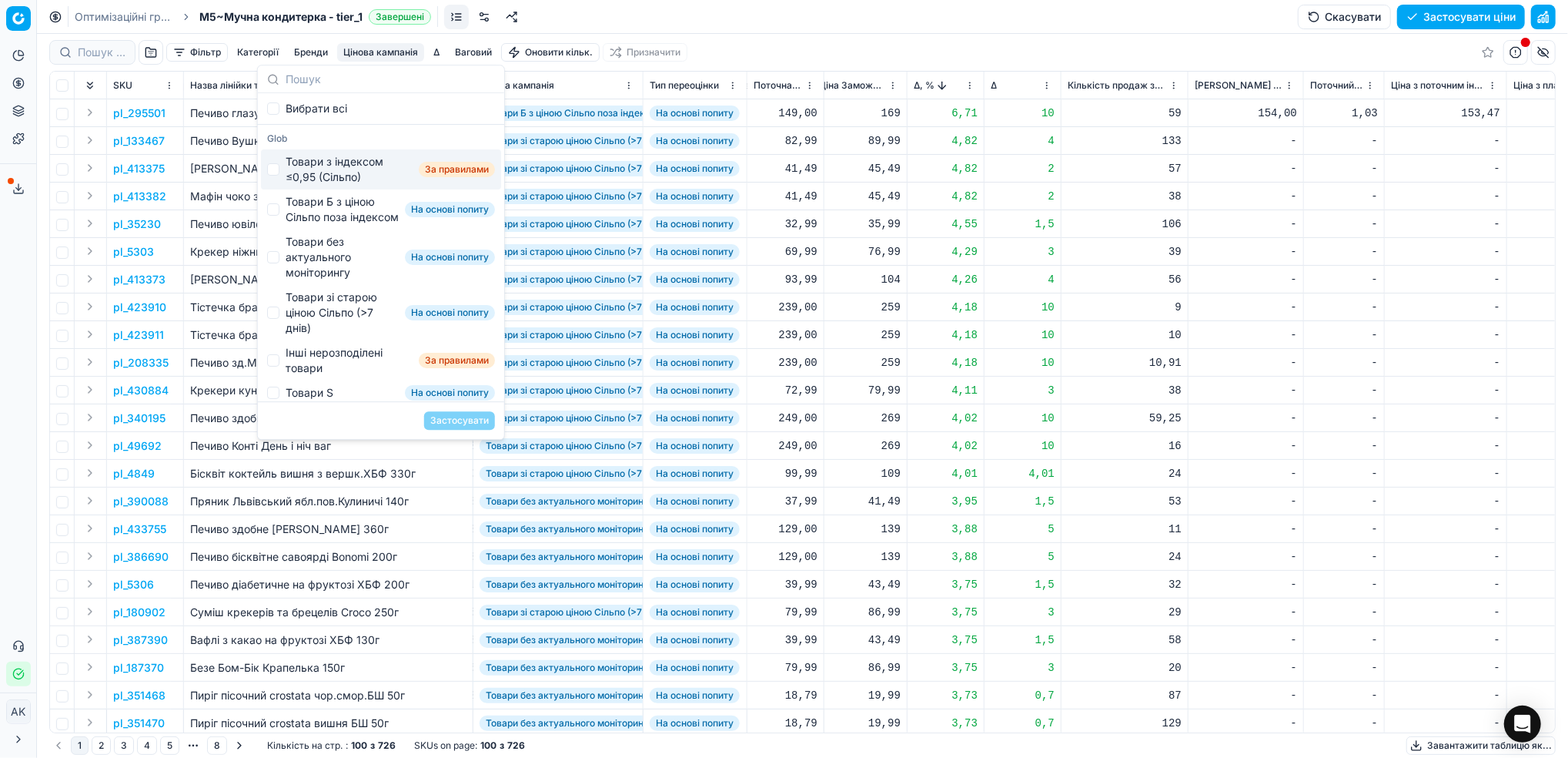
click at [287, 172] on div "Товари з індексом ≤0,95 (Сільпо)" at bounding box center [349, 170] width 127 height 31
checkbox input "true"
click at [472, 420] on button "Застосувати" at bounding box center [459, 420] width 70 height 19
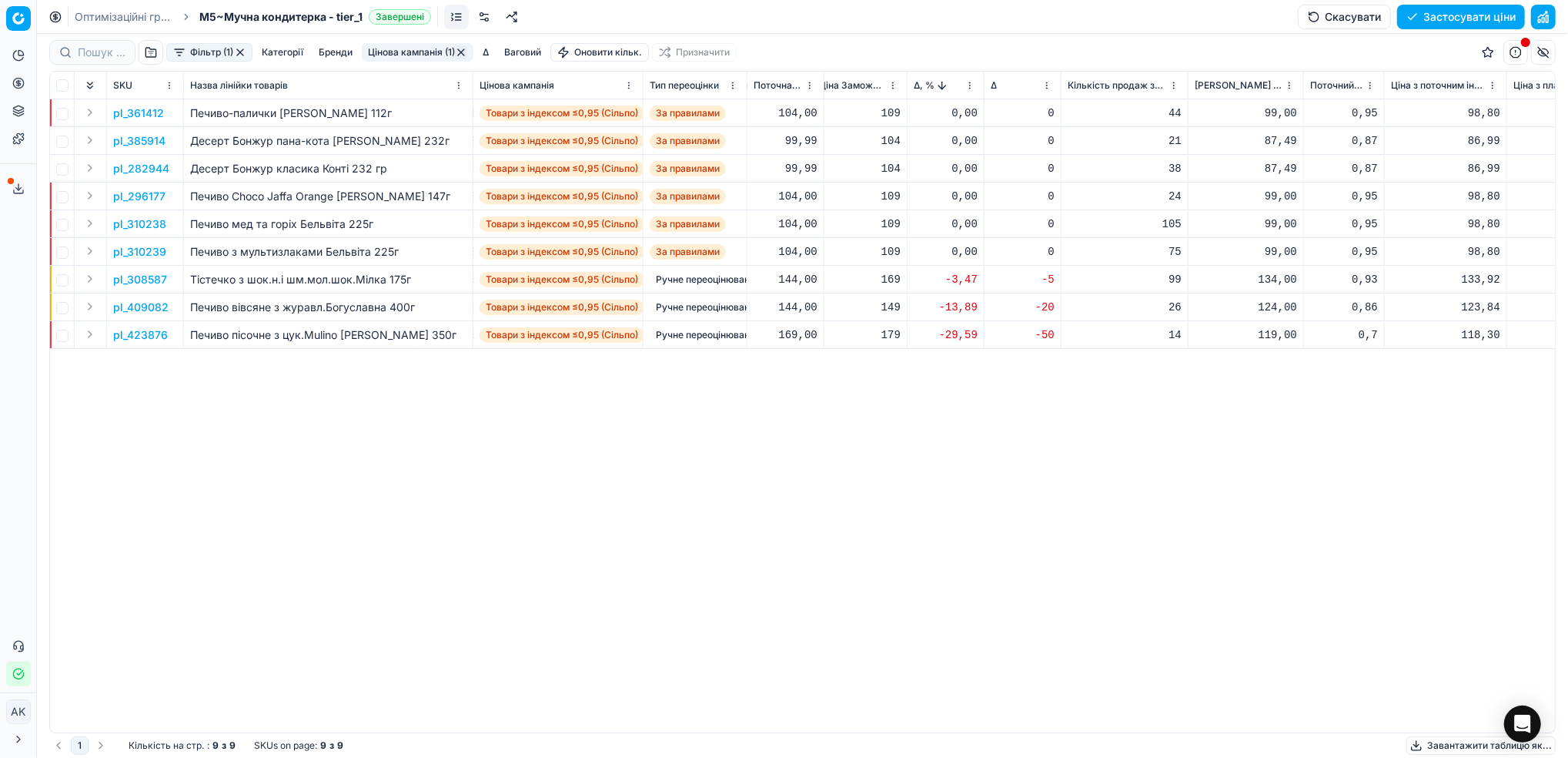
click at [238, 51] on button "button" at bounding box center [240, 53] width 12 height 12
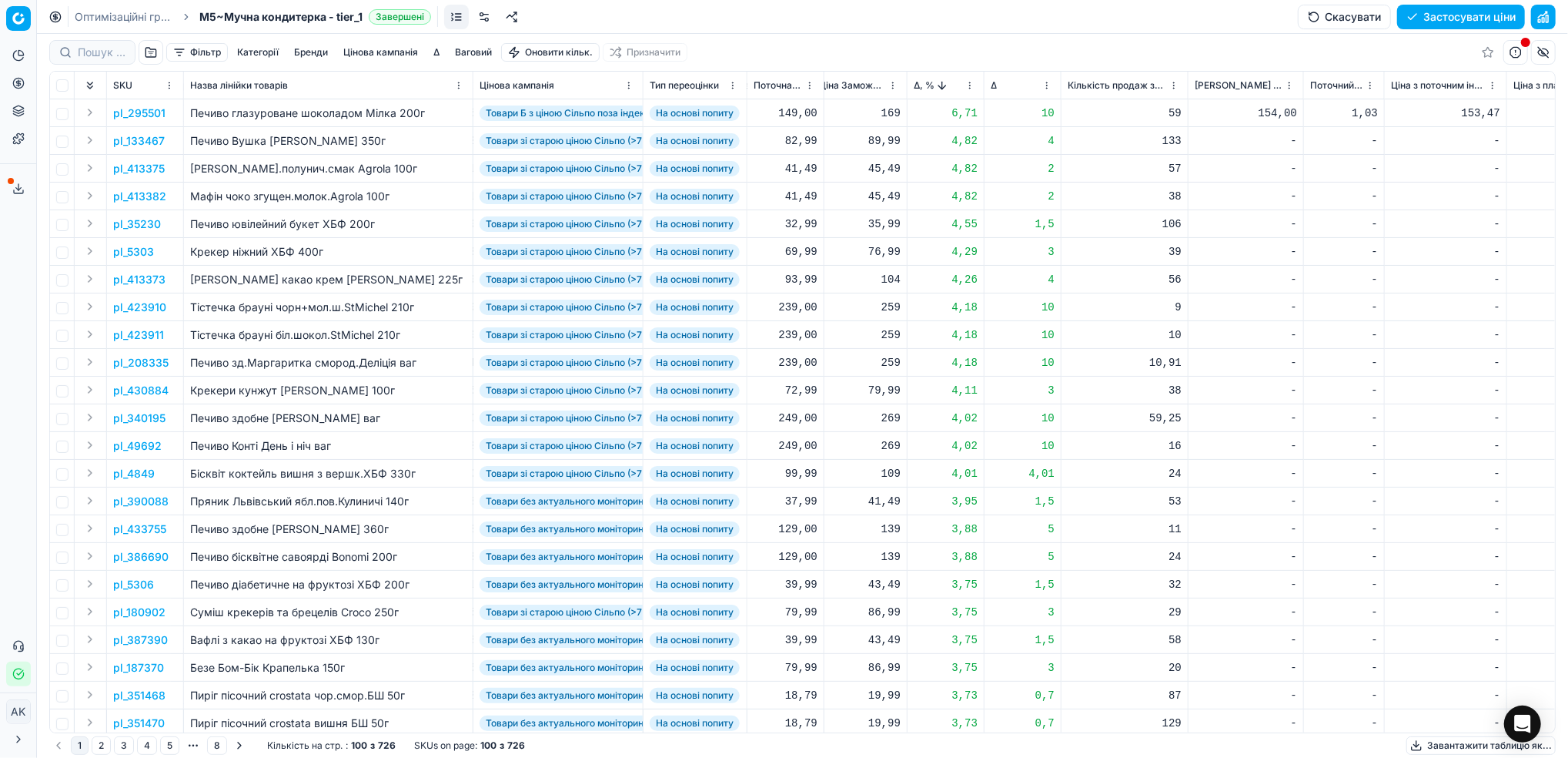
click at [1543, 17] on button "button" at bounding box center [1543, 17] width 25 height 25
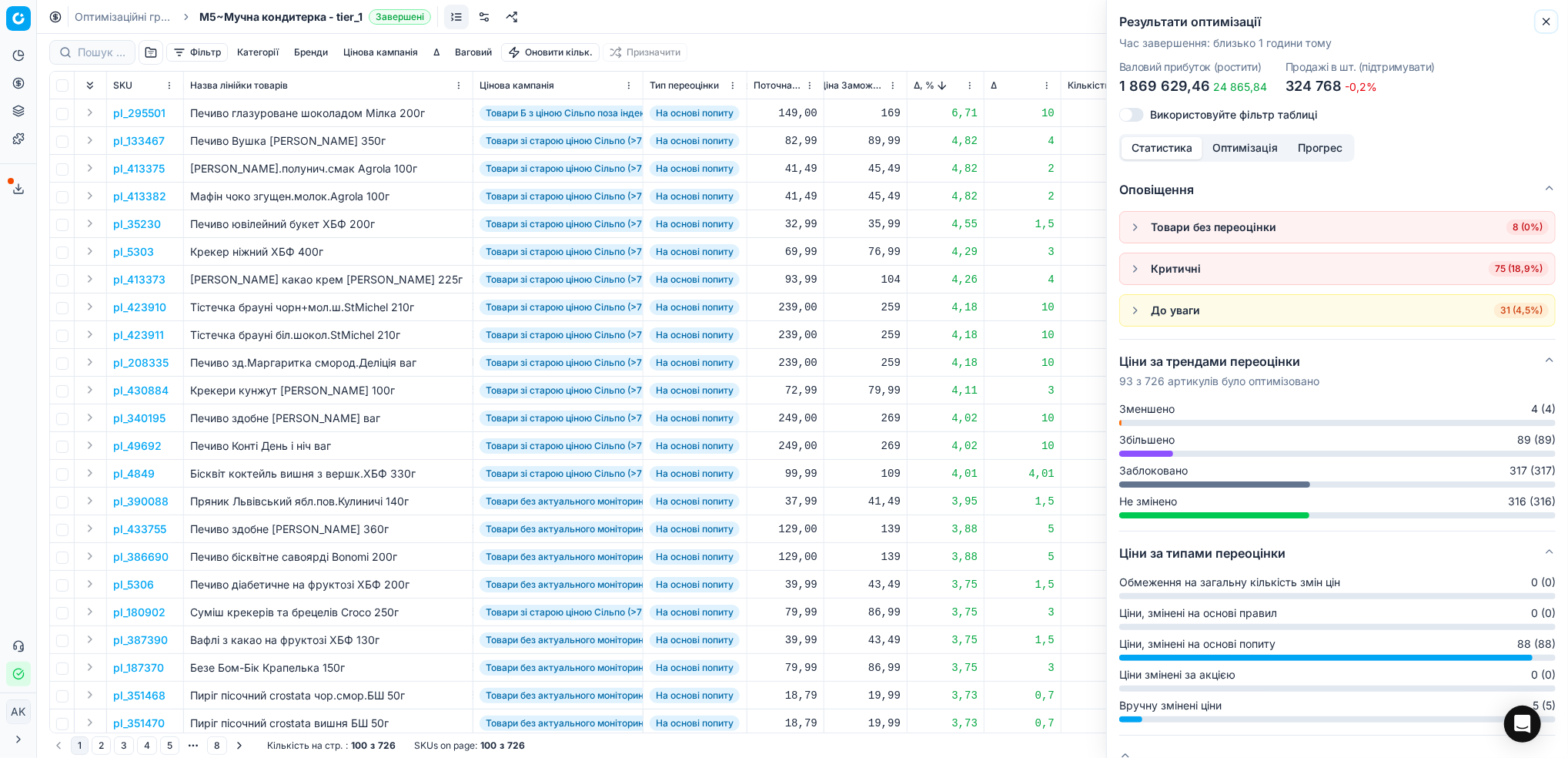
click at [1555, 16] on button "Close" at bounding box center [1546, 22] width 19 height 19
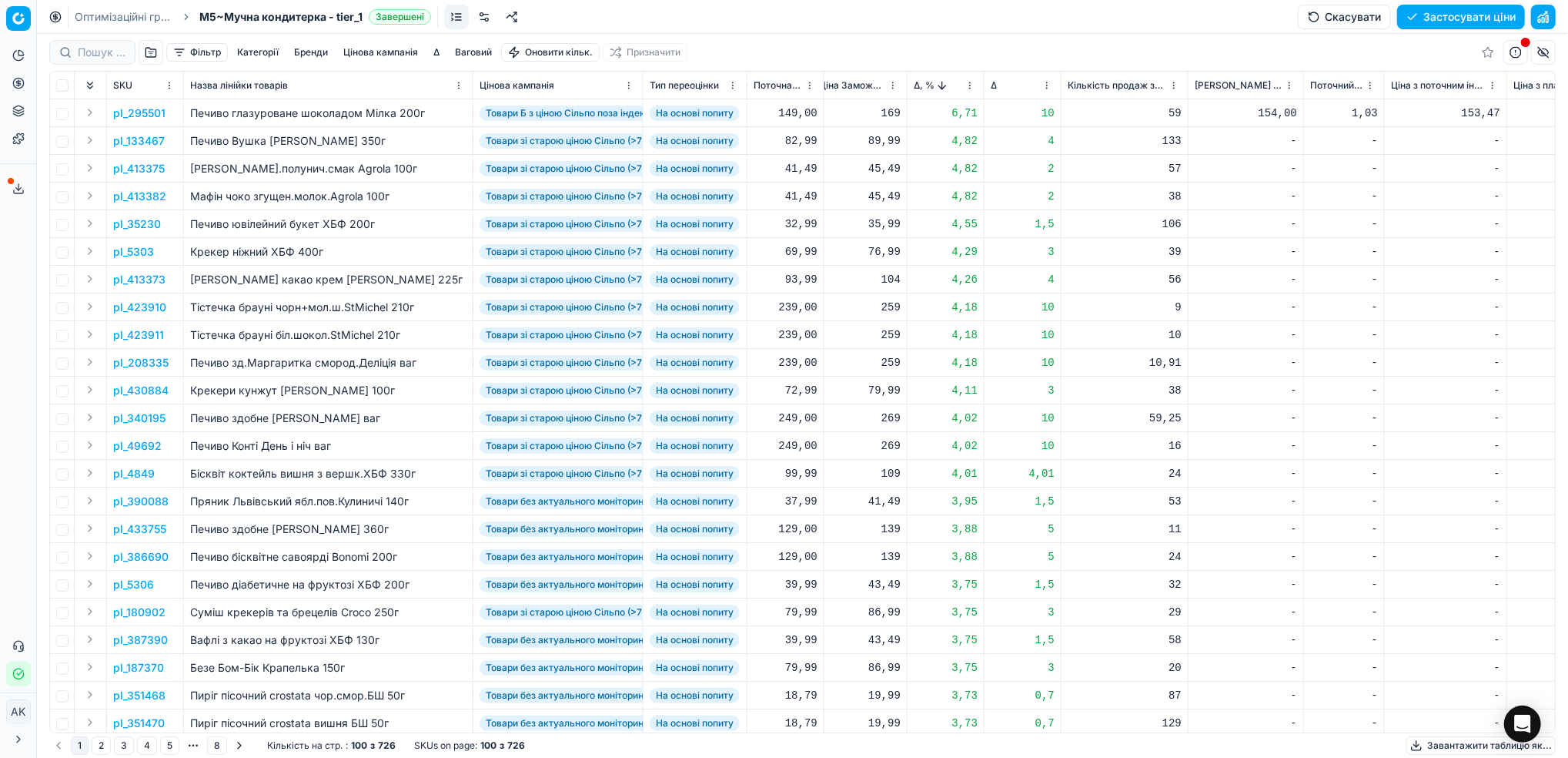
click at [139, 112] on p "pl_295501" at bounding box center [139, 113] width 53 height 16
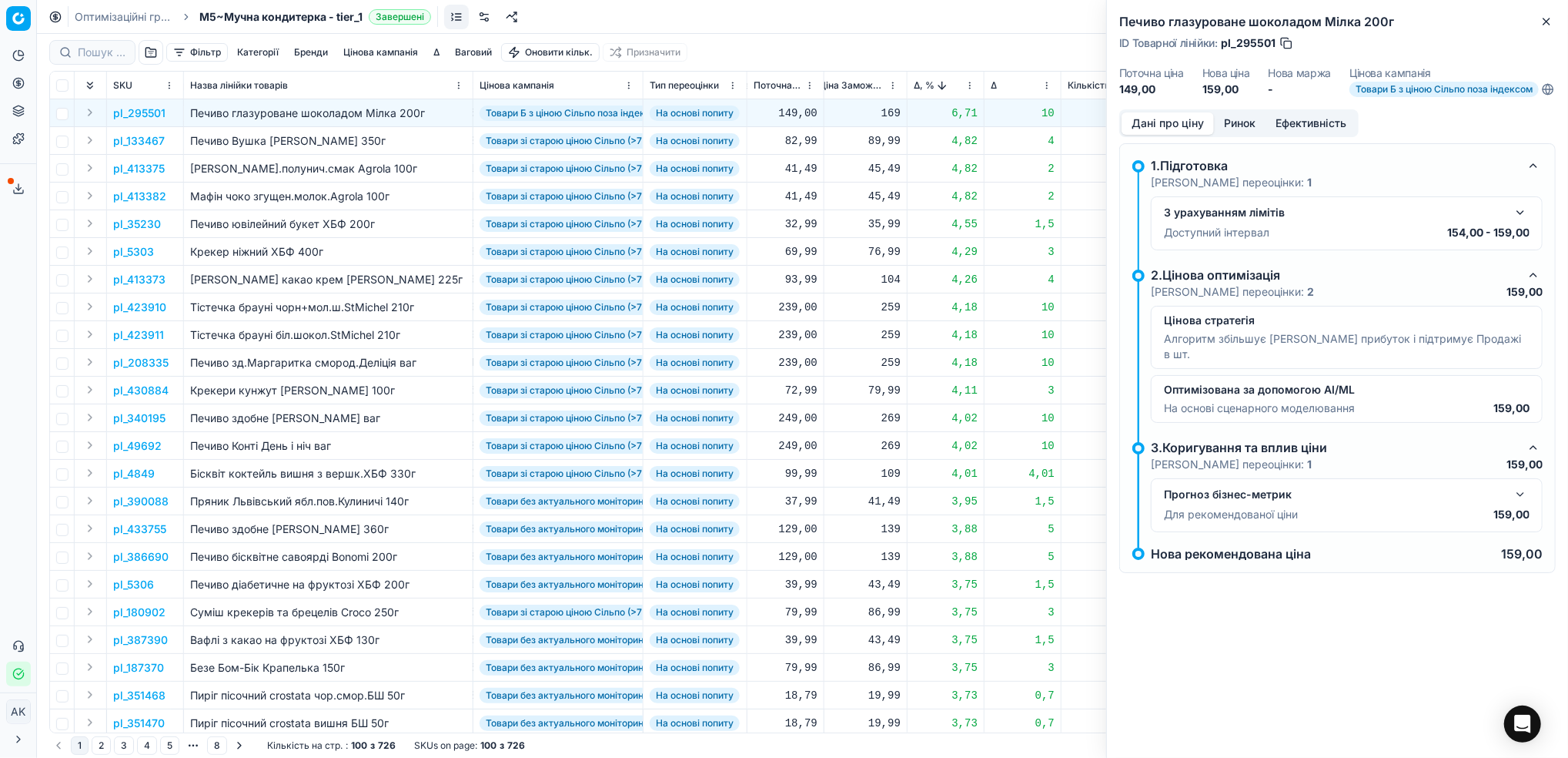
click at [1241, 135] on button "Ринок" at bounding box center [1240, 123] width 52 height 22
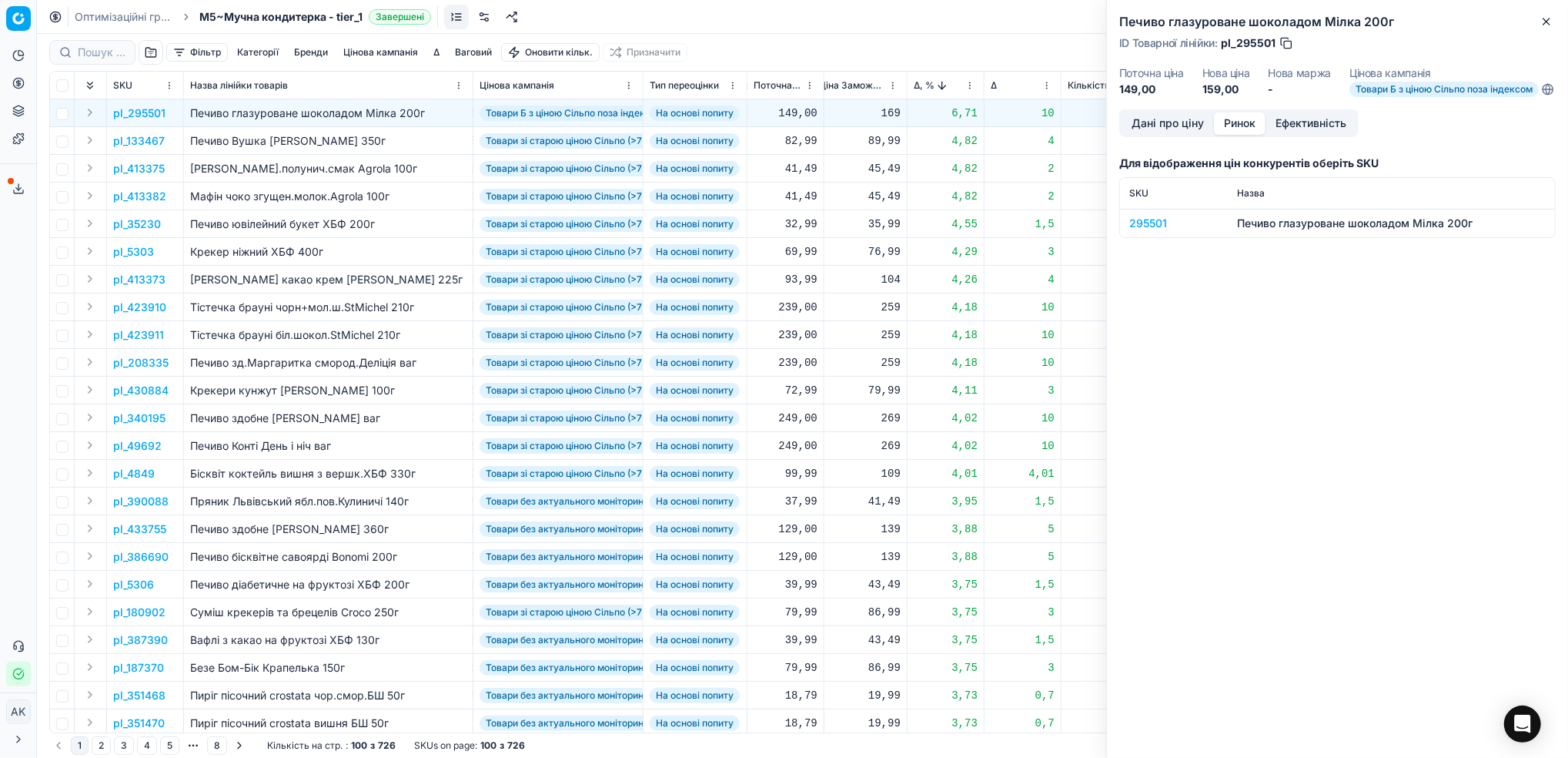
click at [1140, 229] on div "295501" at bounding box center [1173, 223] width 89 height 16
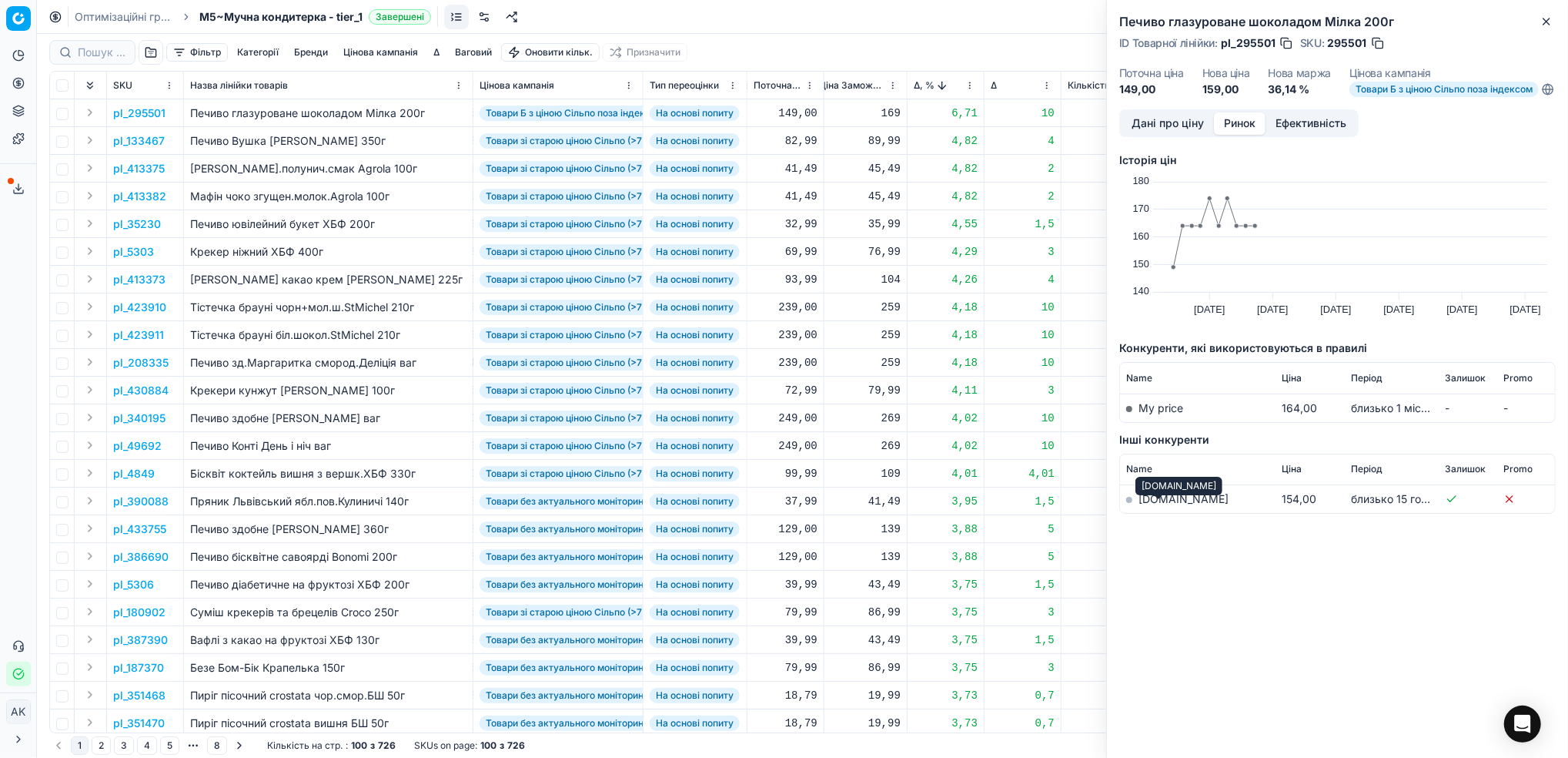
click at [1150, 505] on link "[DOMAIN_NAME]" at bounding box center [1183, 498] width 90 height 13
click at [1550, 16] on icon "button" at bounding box center [1546, 22] width 12 height 12
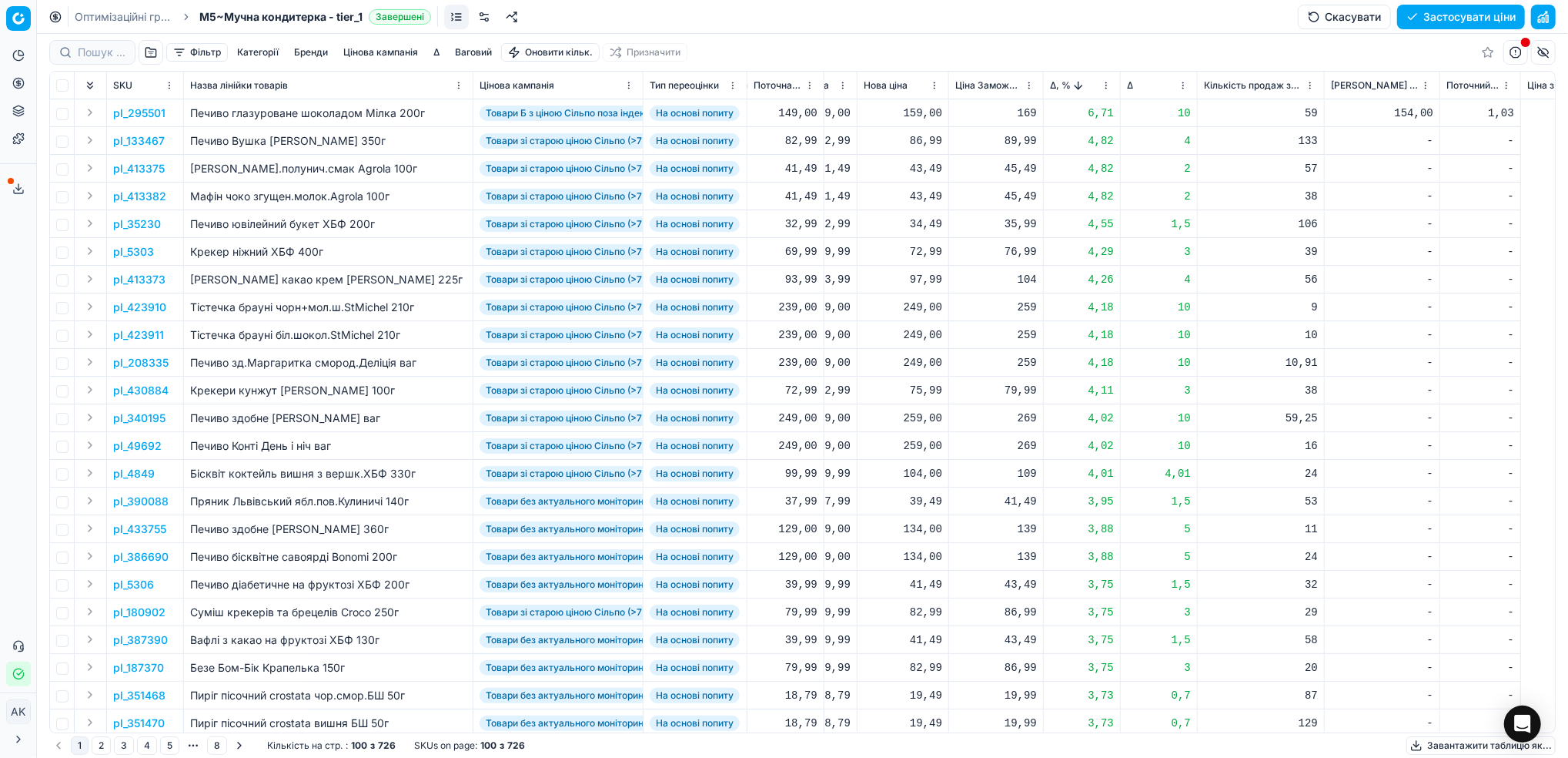
scroll to position [0, 407]
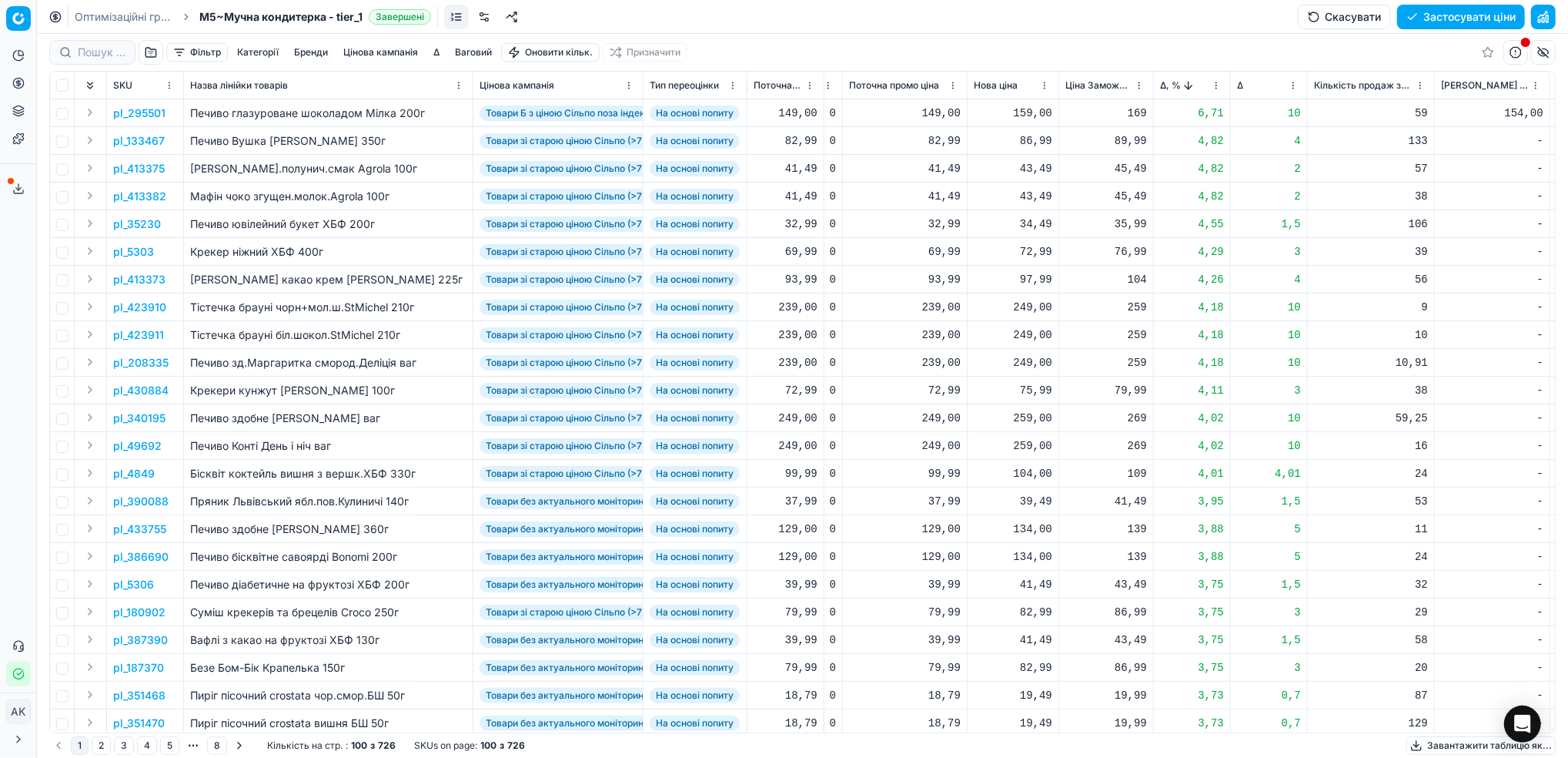
click at [1446, 15] on button "Застосувати ціни" at bounding box center [1460, 17] width 128 height 25
click at [136, 16] on link "Оптимізаційні групи" at bounding box center [123, 17] width 98 height 16
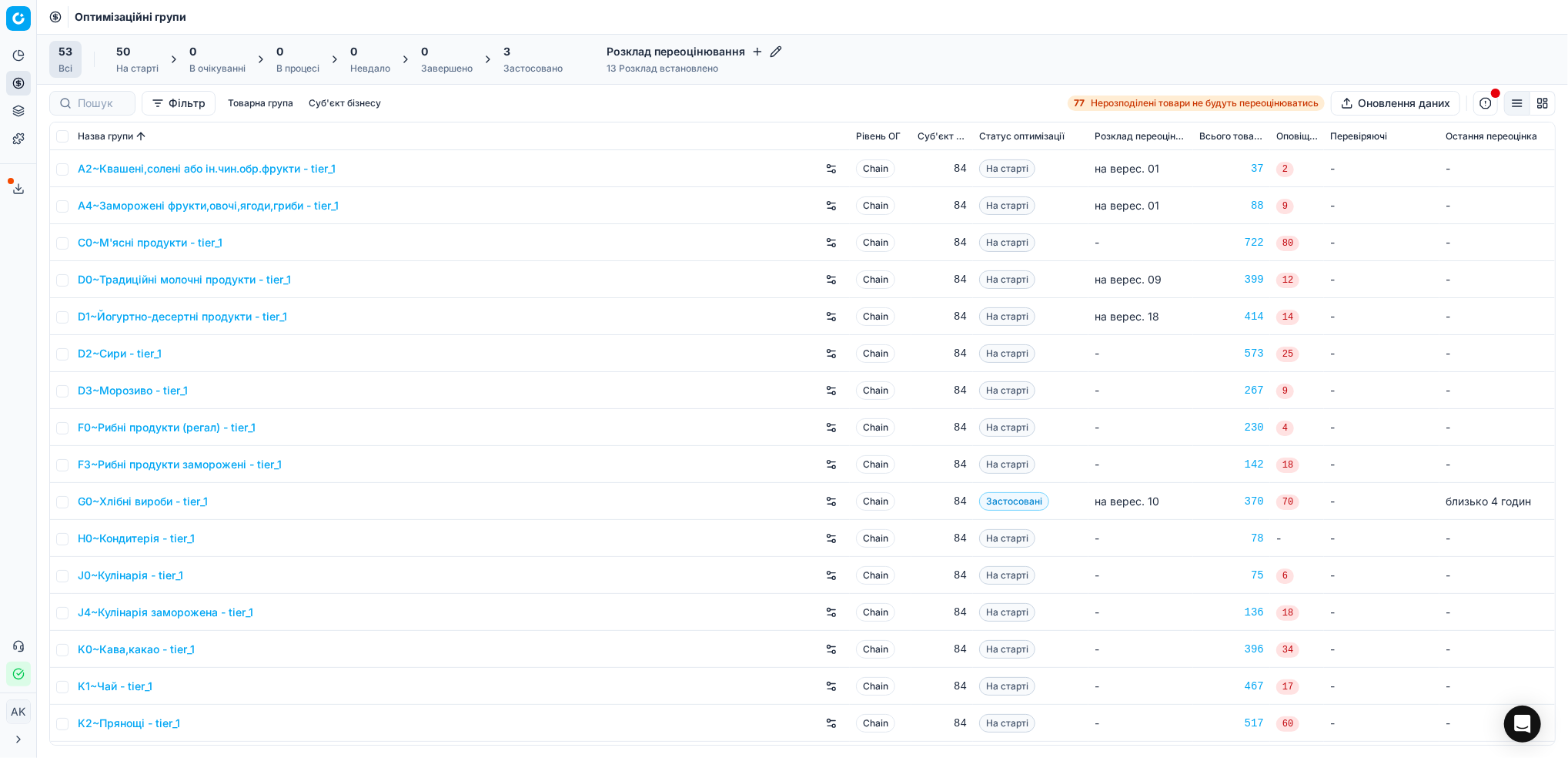
click at [525, 53] on div "3" at bounding box center [533, 52] width 59 height 16
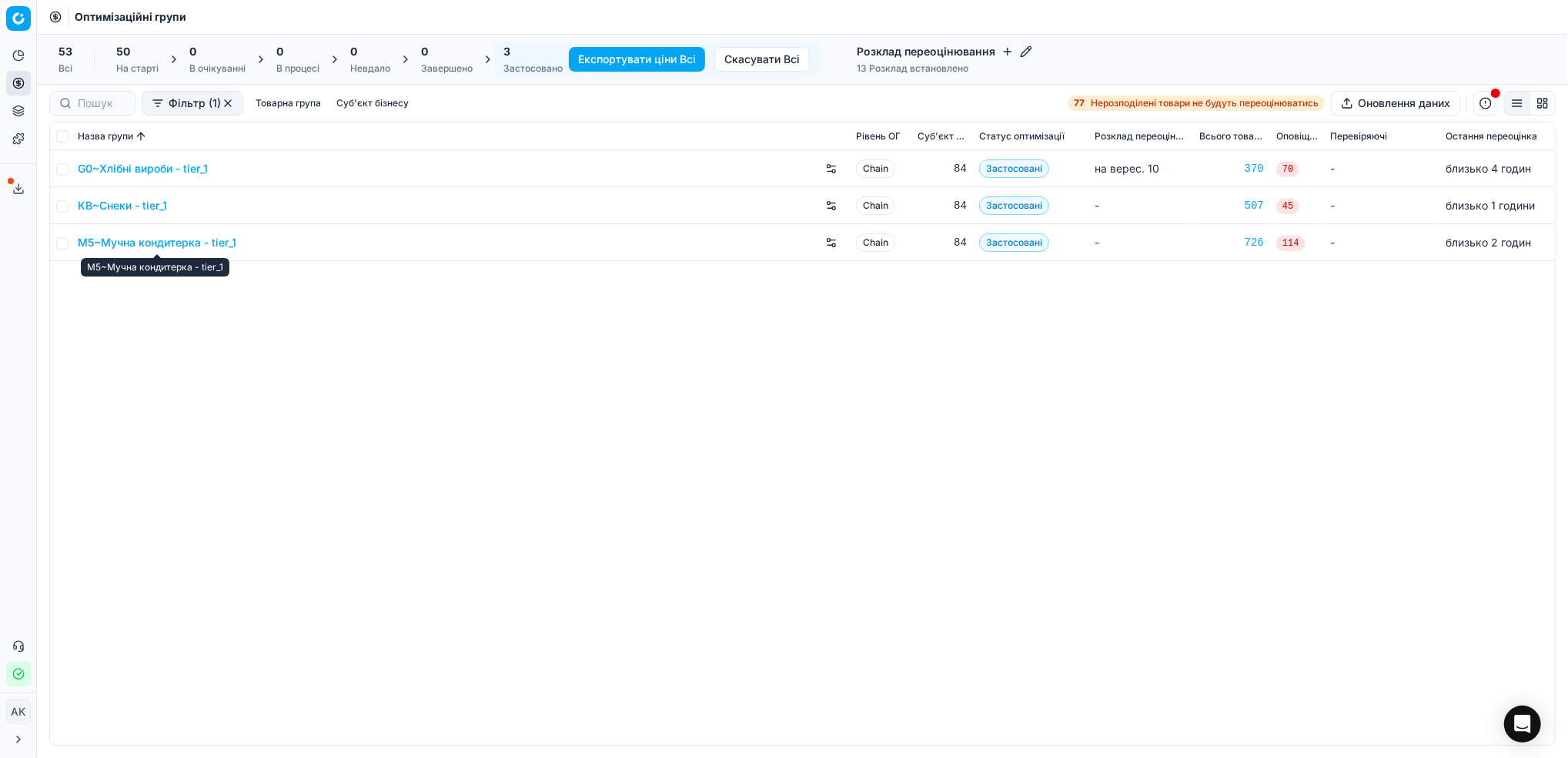
click at [148, 241] on link "M5~Мучна кондитерка - tier_1" at bounding box center [156, 243] width 159 height 16
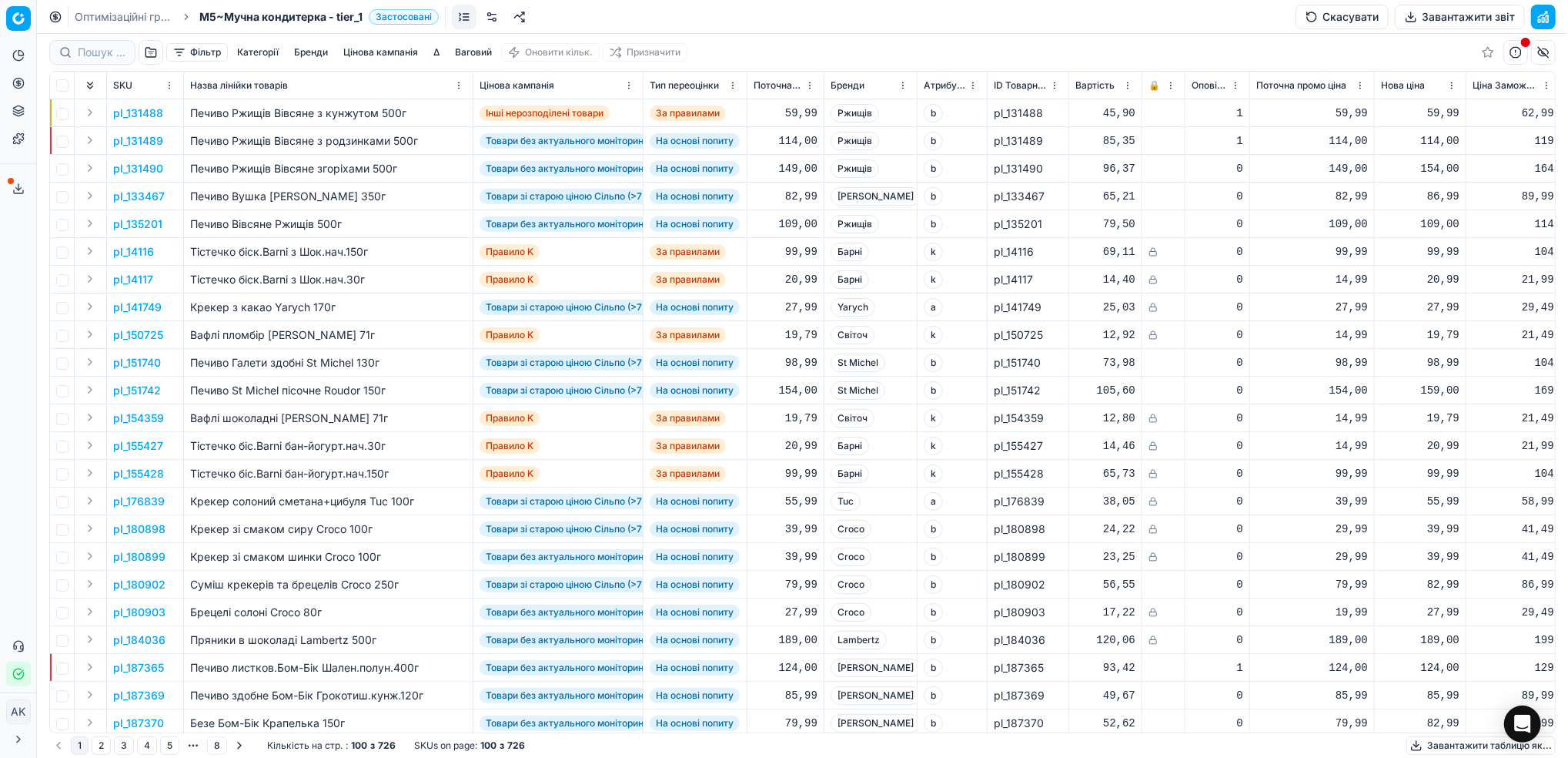
click at [1430, 13] on button "Завантажити звіт" at bounding box center [1460, 17] width 130 height 25
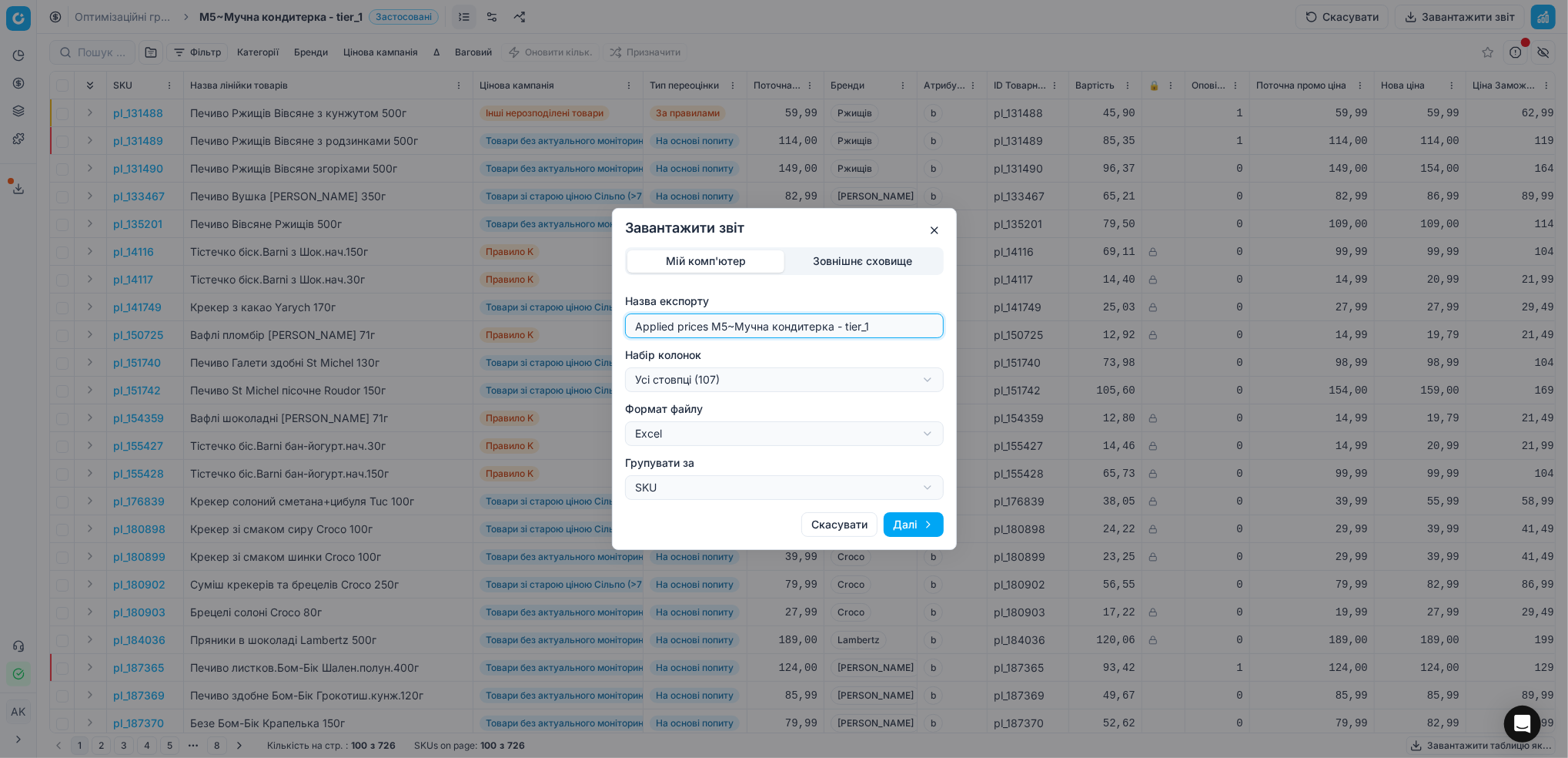
drag, startPoint x: 727, startPoint y: 324, endPoint x: 586, endPoint y: 335, distance: 141.4
click at [586, 335] on div "Завантажити звіт Мій комп'ютер Зовнішнє сховище Назва експорту Applied prices M…" at bounding box center [784, 379] width 1568 height 758
type input "20250910~Мучна кондитерка - tier_1"
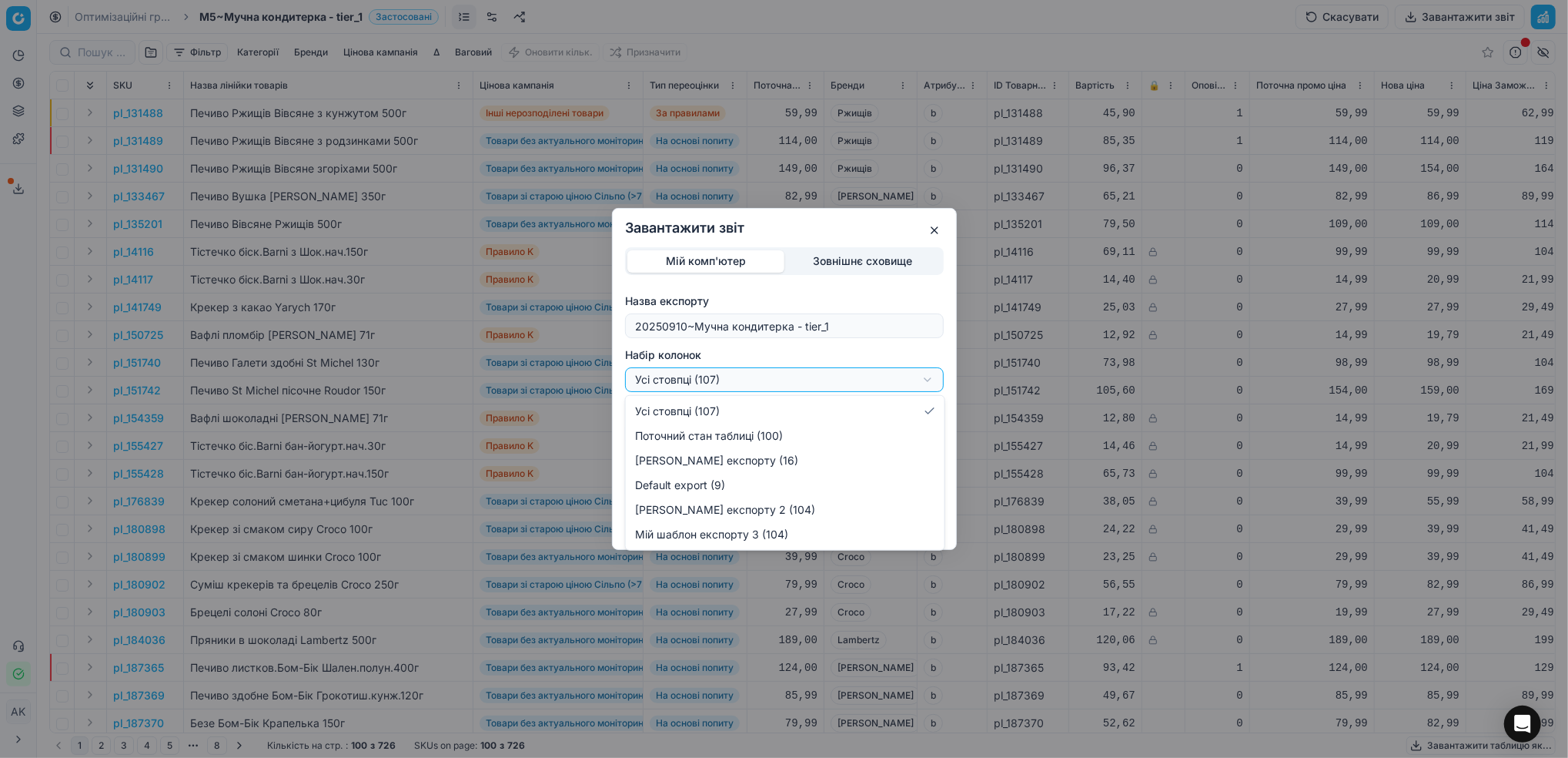
click at [934, 381] on div "Завантажити звіт Мій комп'ютер Зовнішнє сховище Назва експорту 20250910~Мучна к…" at bounding box center [784, 379] width 1568 height 758
select select "custom"
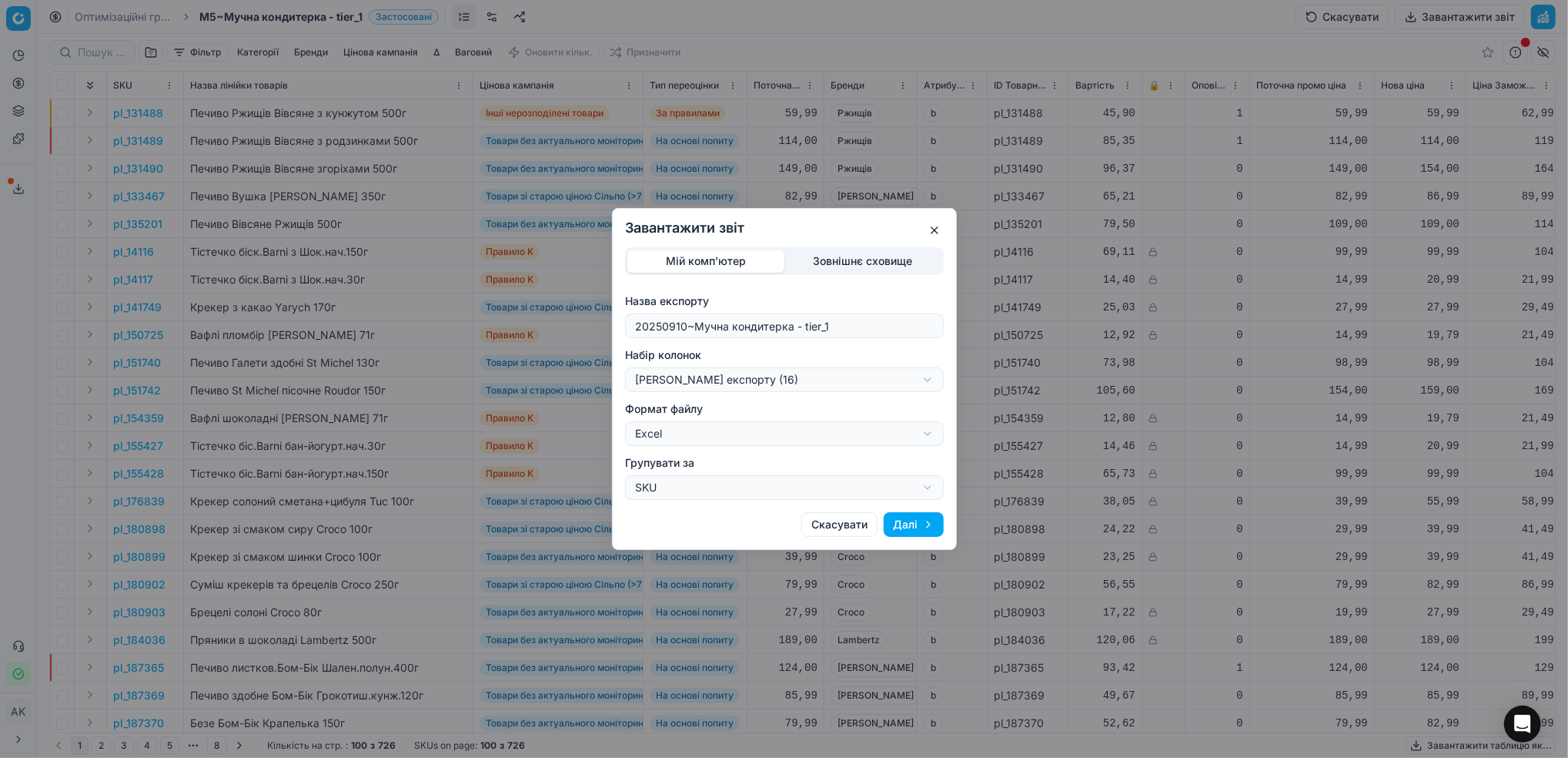
click at [905, 524] on button "Далі" at bounding box center [913, 525] width 60 height 25
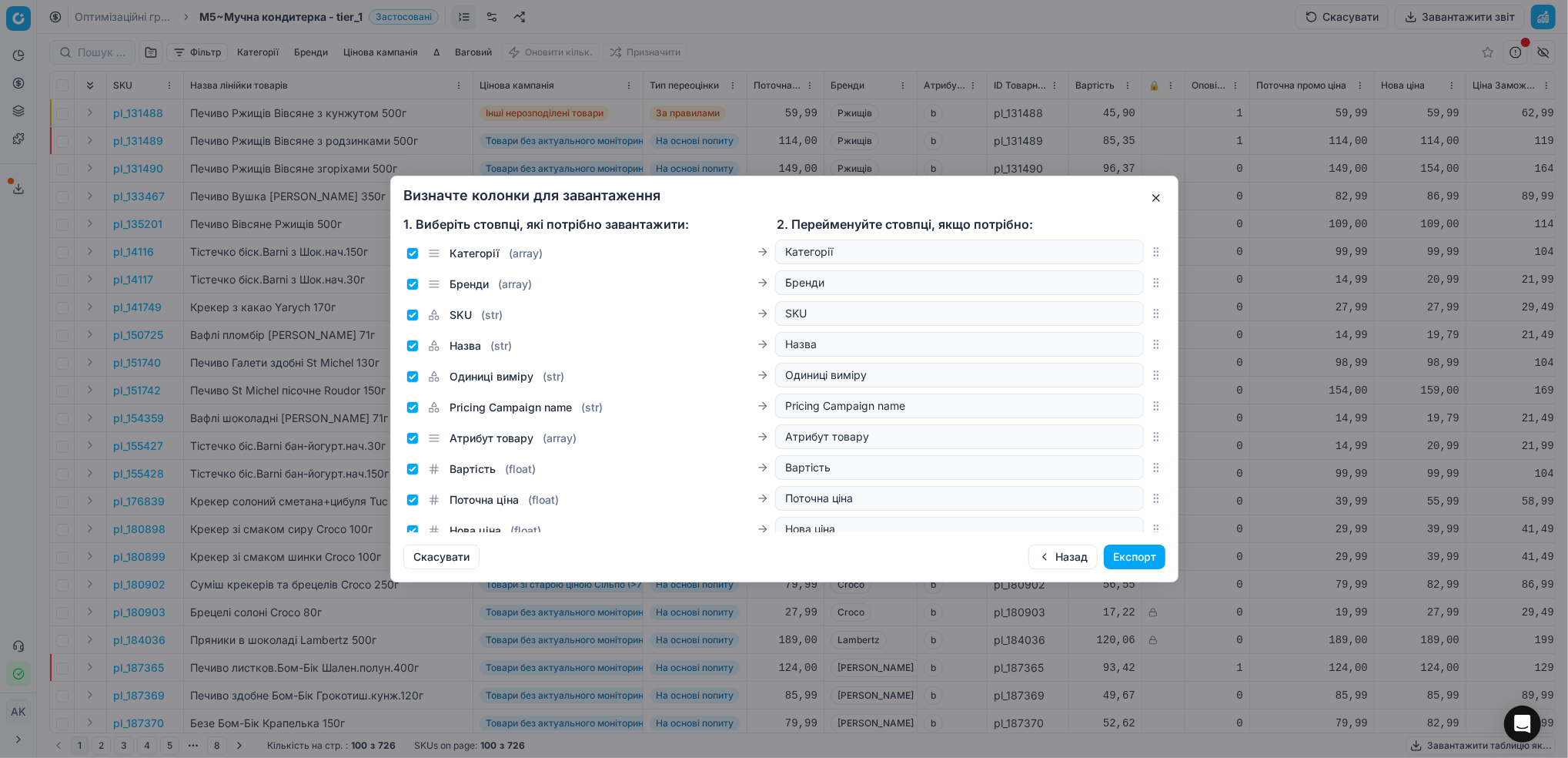
click at [1147, 562] on button "Експорт" at bounding box center [1134, 556] width 61 height 25
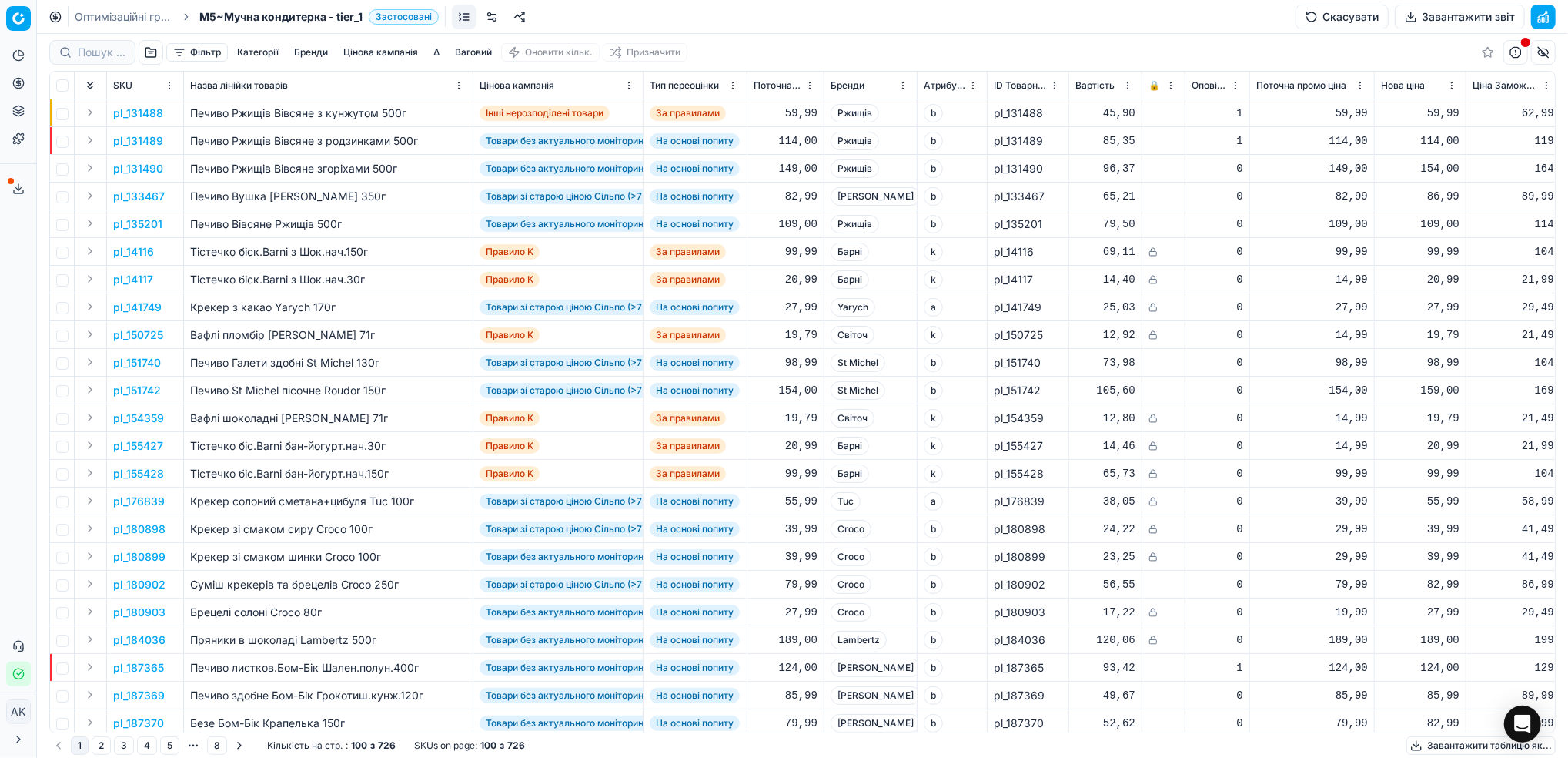
click at [6, 188] on button "Сервіс експорту" at bounding box center [19, 188] width 25 height 25
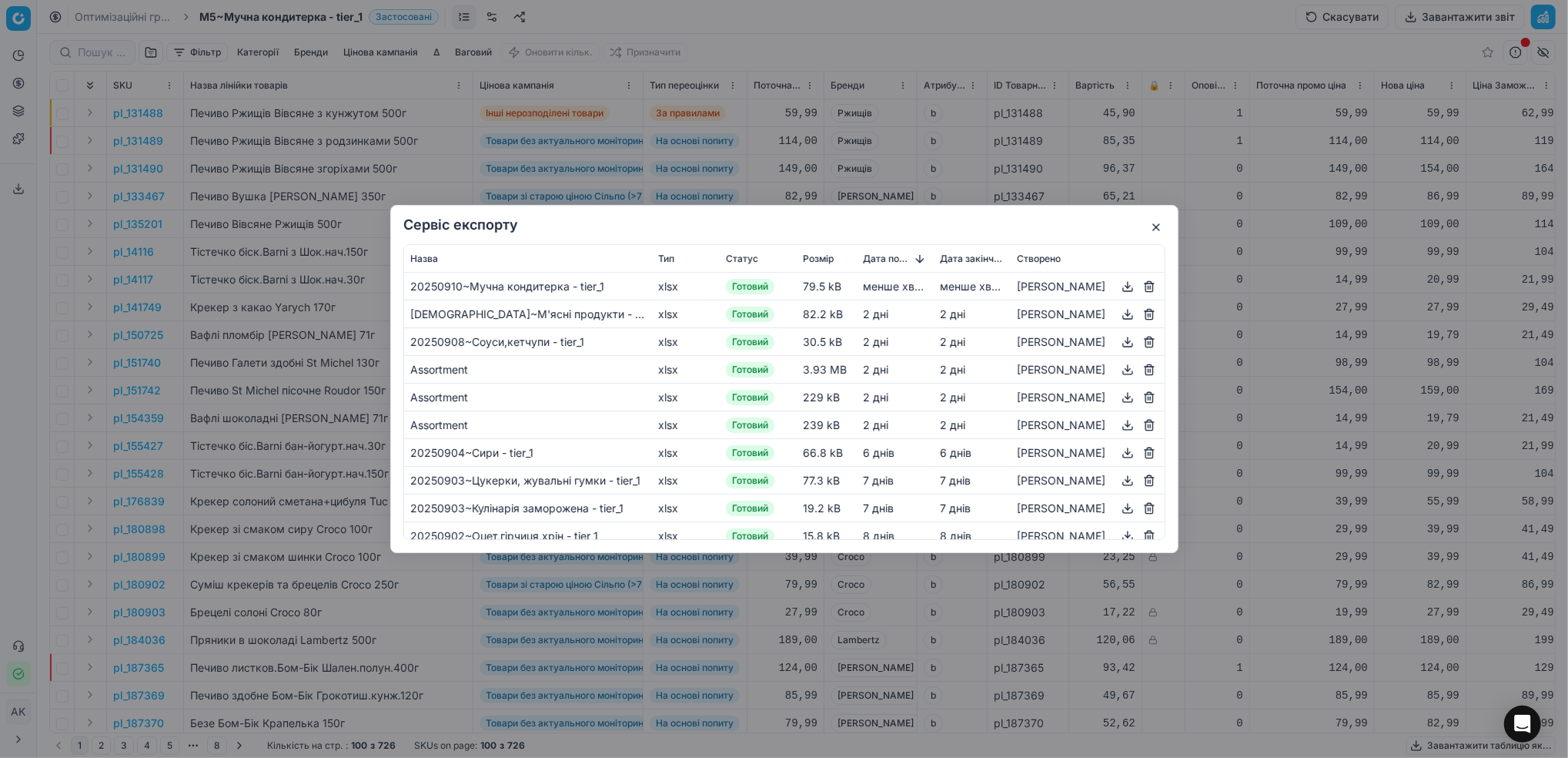
click at [1126, 285] on button "button" at bounding box center [1127, 287] width 19 height 19
drag, startPoint x: 859, startPoint y: 24, endPoint x: 859, endPoint y: 33, distance: 9.0
click at [859, 24] on div "Сервіс експорту Назва Тип Статус Розмір Дата початку Дата закінчення Створено 2…" at bounding box center [784, 379] width 1568 height 758
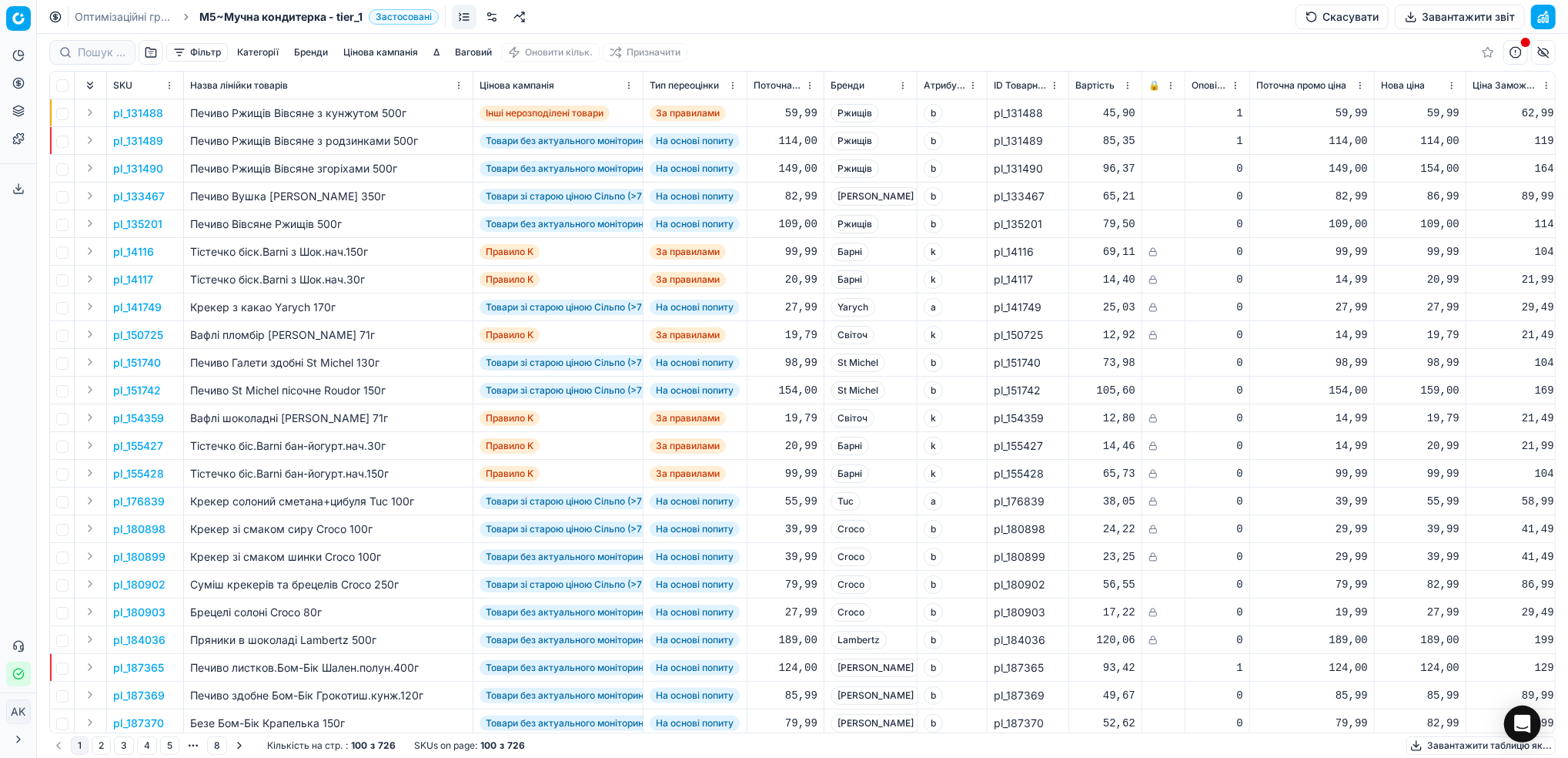
click at [122, 13] on link "Оптимізаційні групи" at bounding box center [123, 17] width 98 height 16
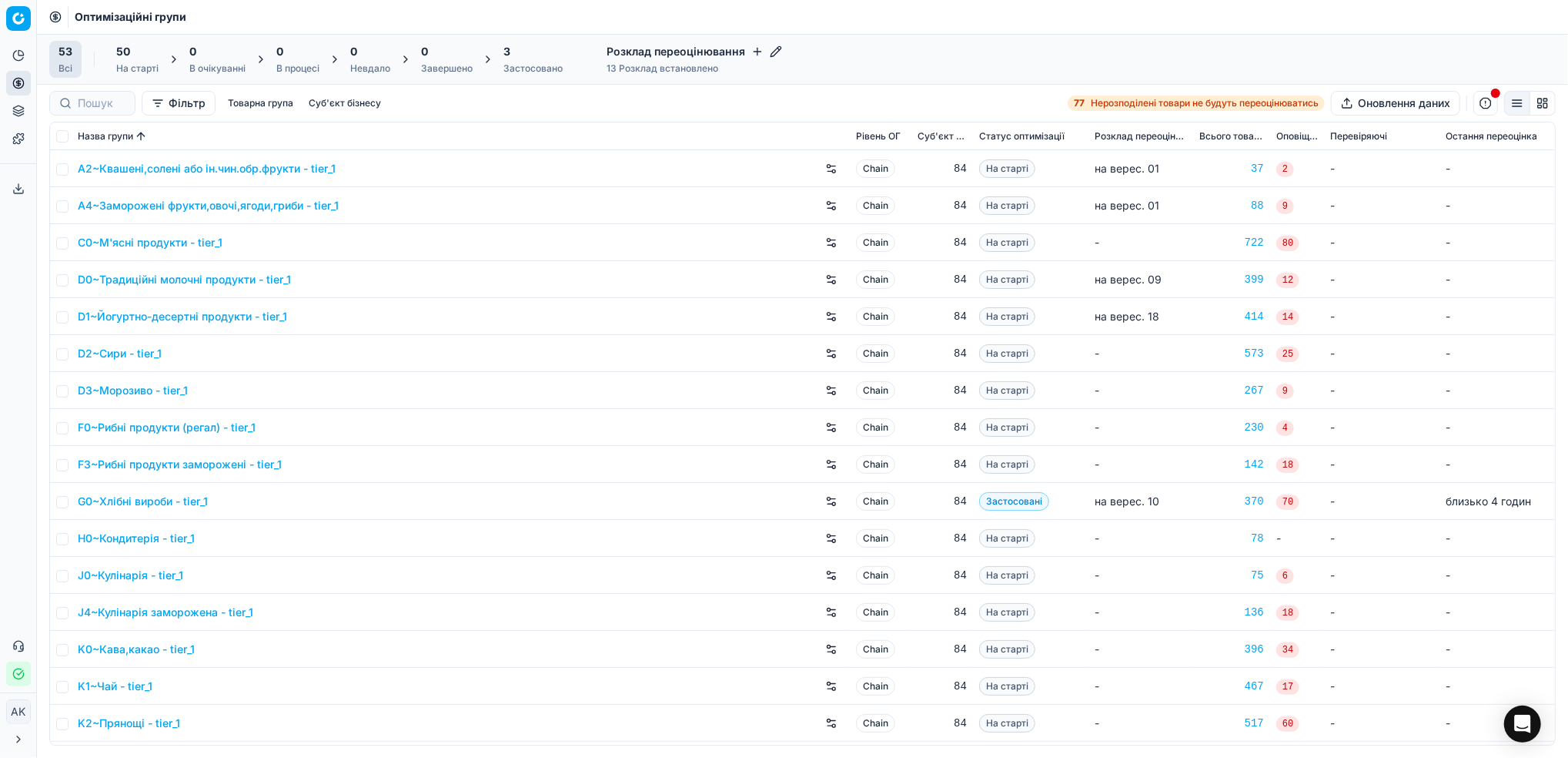
click at [538, 65] on div "Застосовано" at bounding box center [533, 68] width 59 height 12
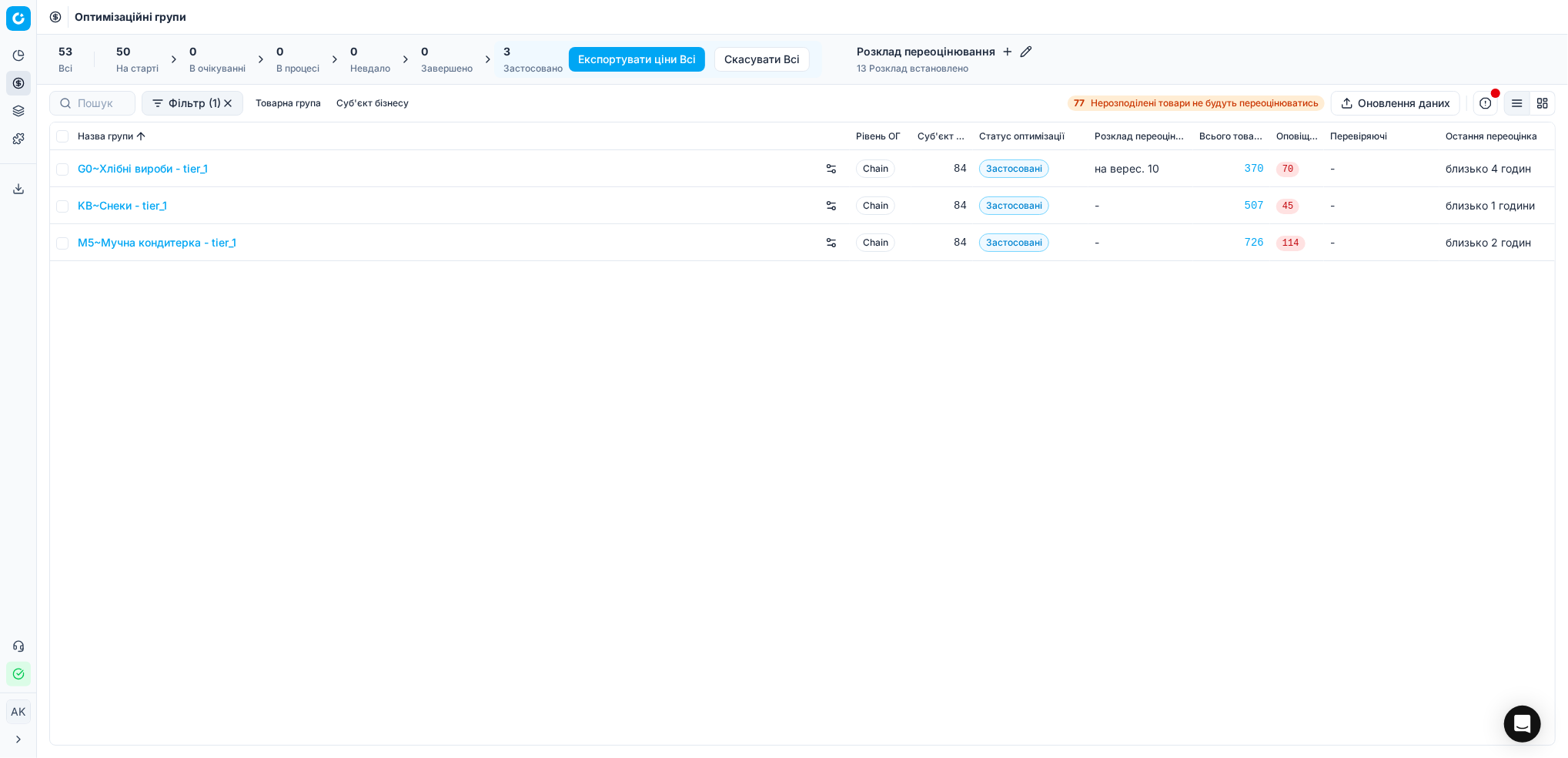
click at [114, 245] on link "M5~Мучна кондитерка - tier_1" at bounding box center [156, 243] width 159 height 16
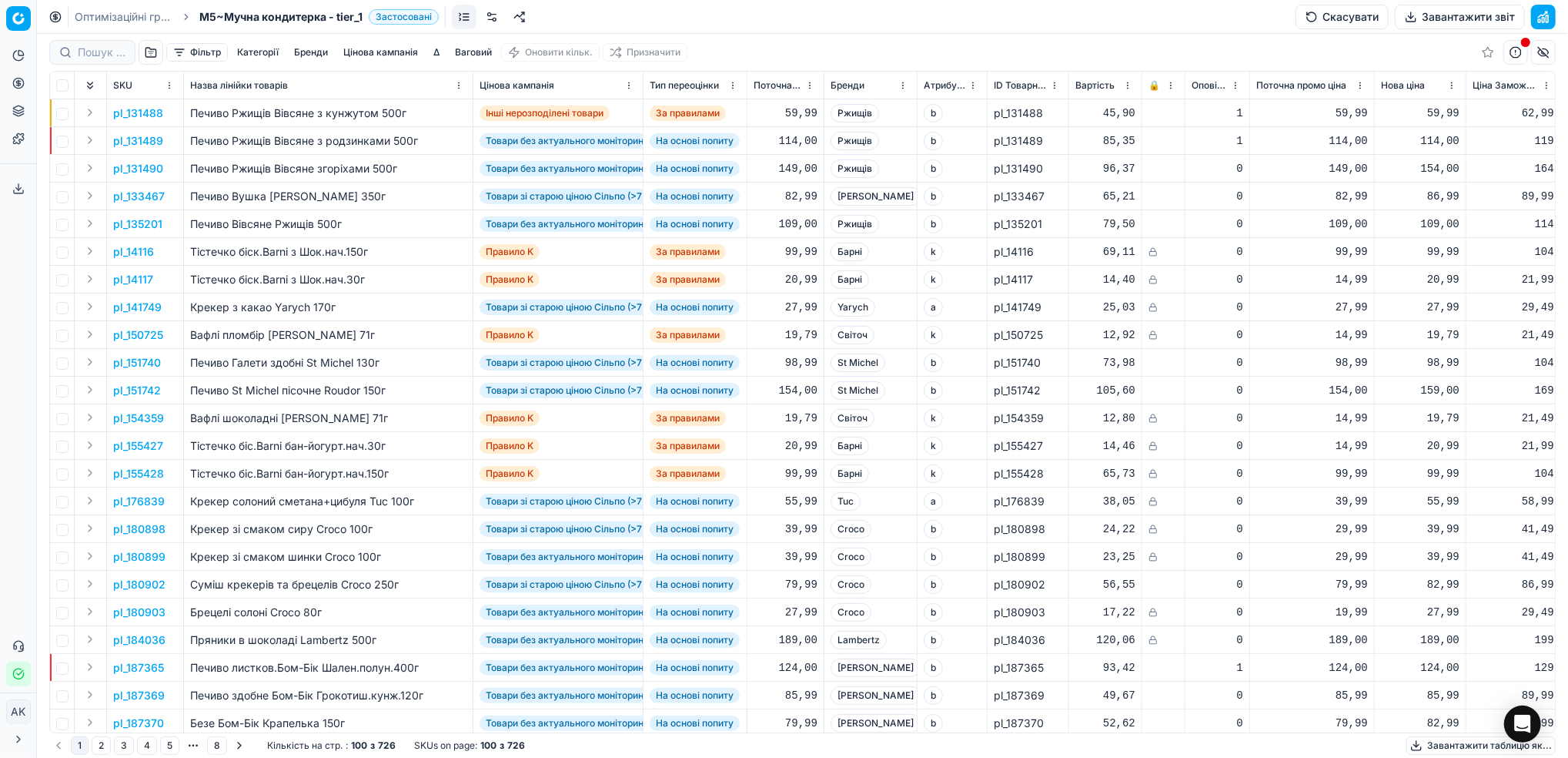
click at [1415, 26] on button "Завантажити звіт" at bounding box center [1460, 17] width 130 height 25
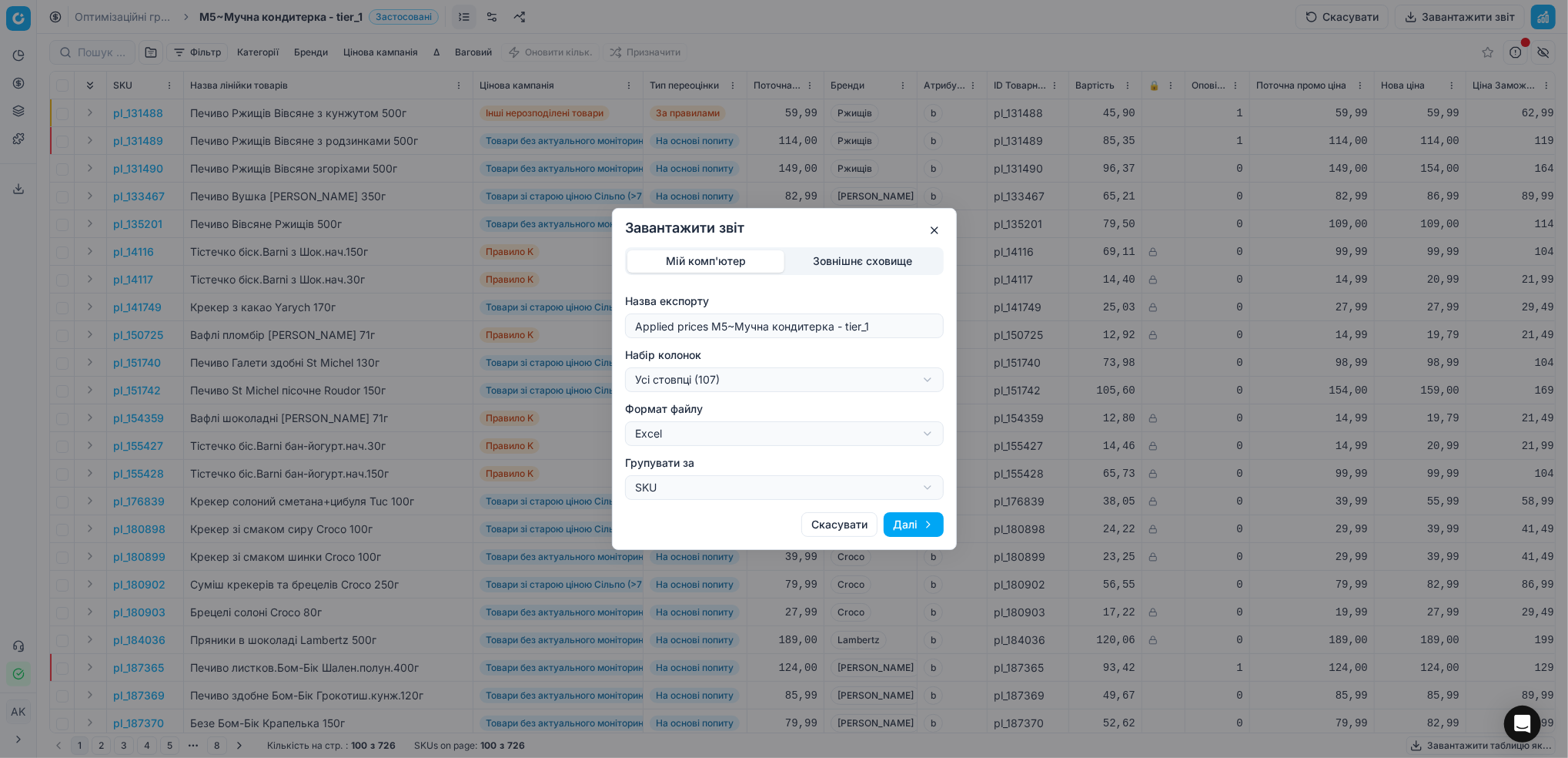
click at [925, 374] on div "Завантажити звіт Мій комп'ютер Зовнішнє сховище Назва експорту Applied prices M…" at bounding box center [784, 379] width 1568 height 758
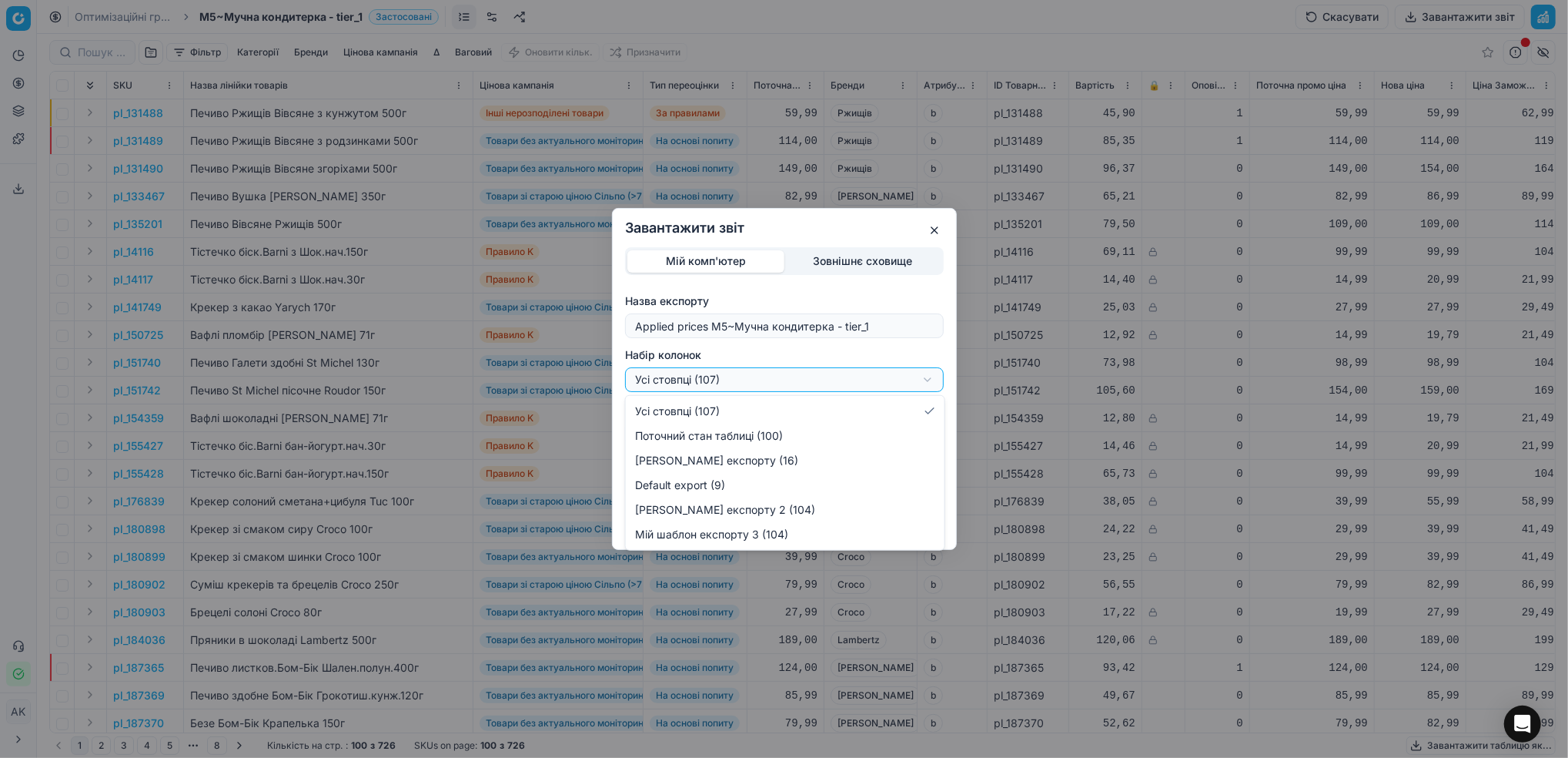
select select "custom"
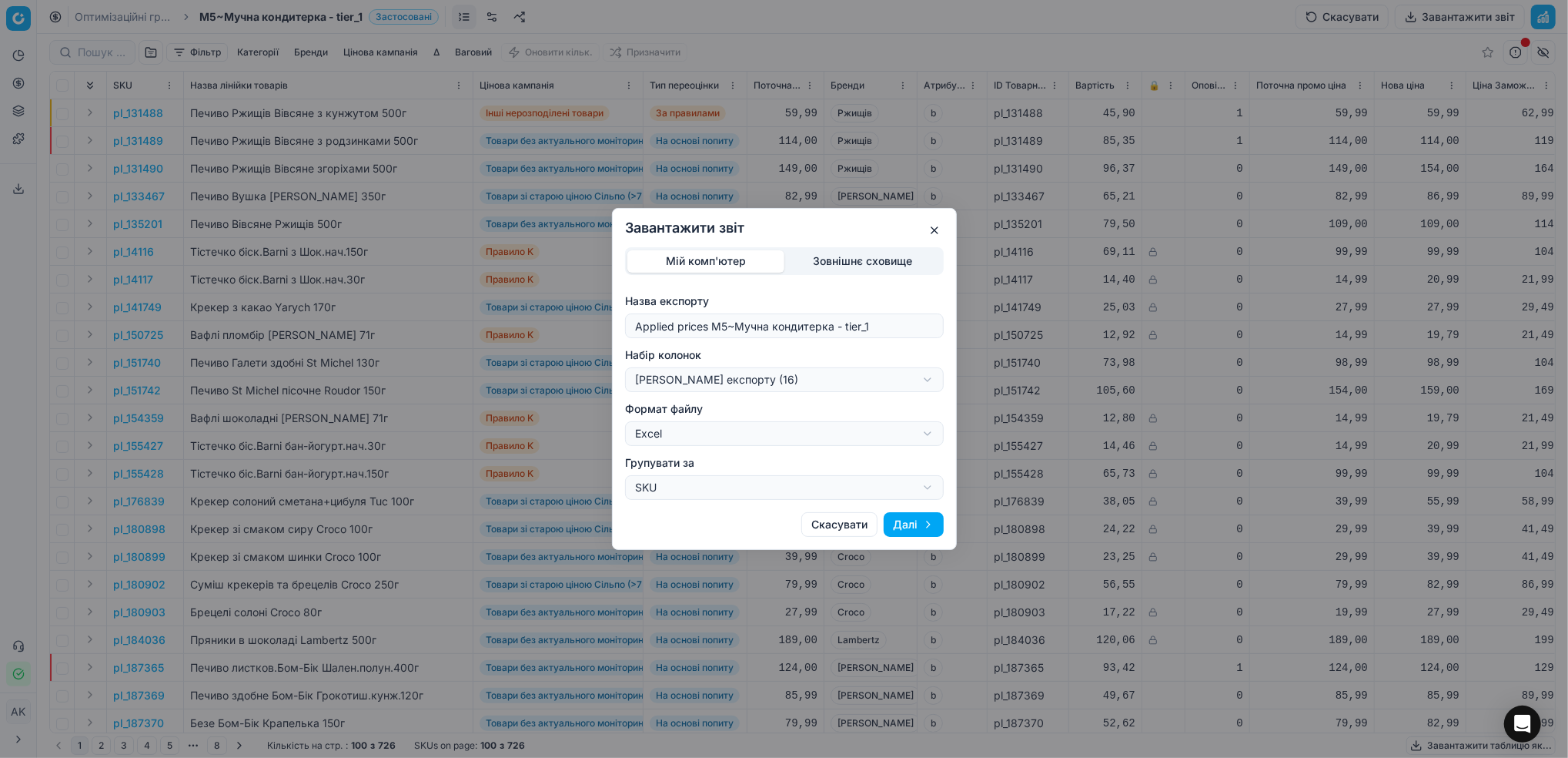
click at [915, 525] on button "Далі" at bounding box center [913, 525] width 60 height 25
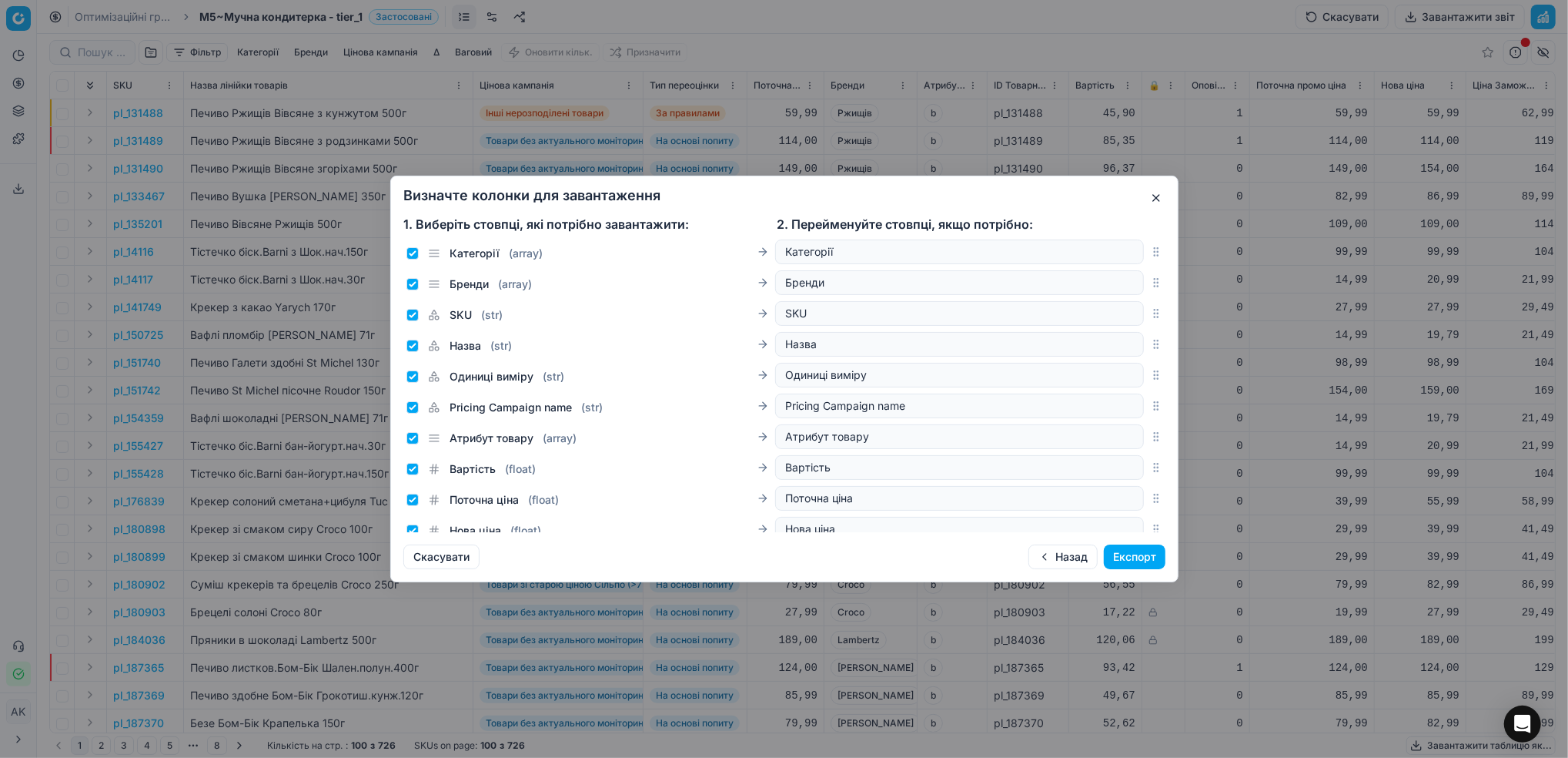
click at [1155, 201] on button "button" at bounding box center [1156, 198] width 19 height 19
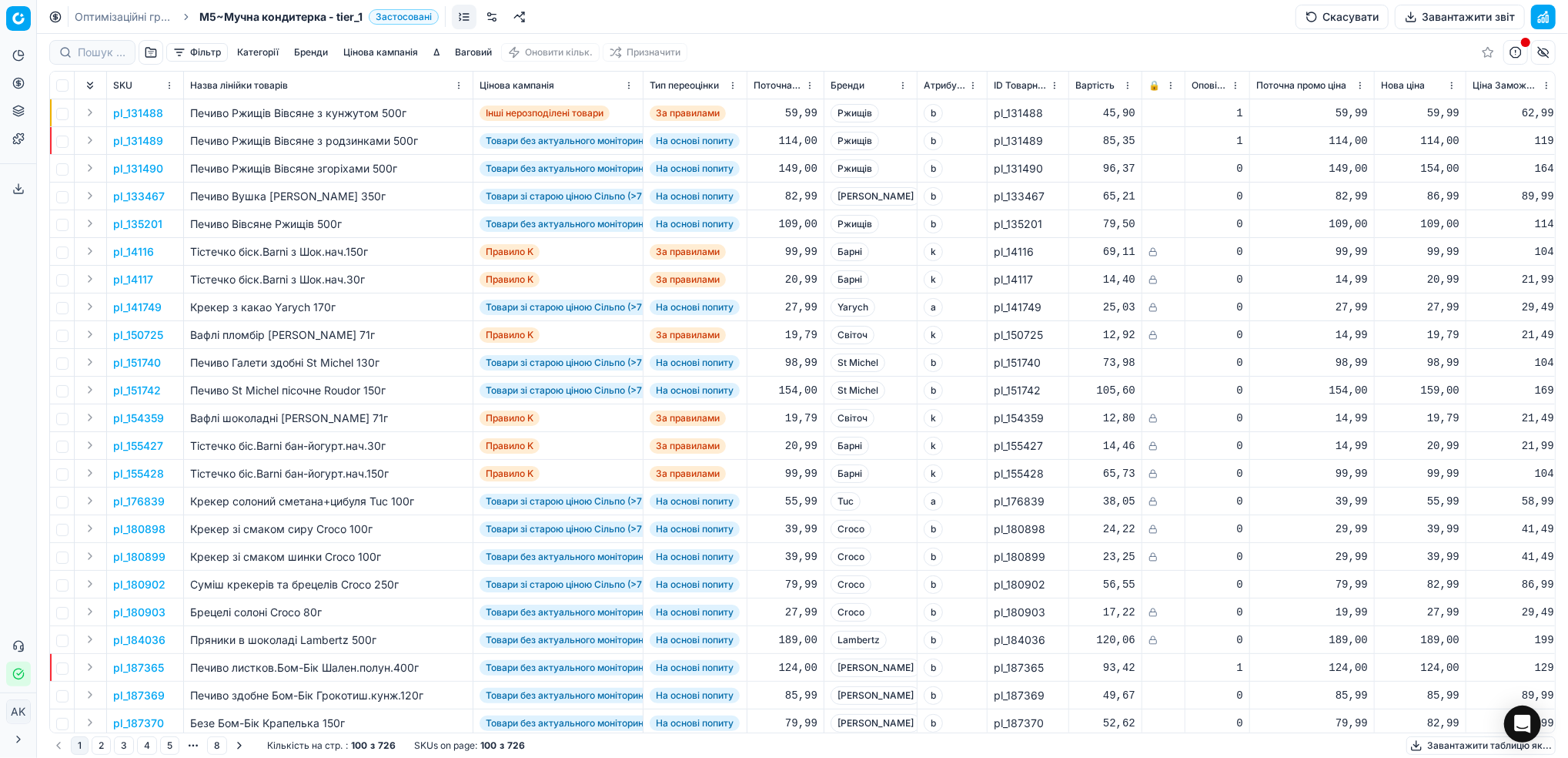
click at [87, 9] on link "Оптимізаційні групи" at bounding box center [123, 17] width 98 height 16
